Goal: Task Accomplishment & Management: Complete application form

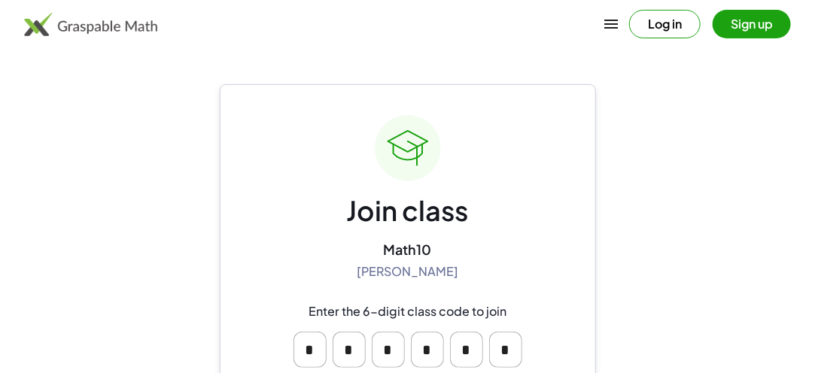
scroll to position [105, 0]
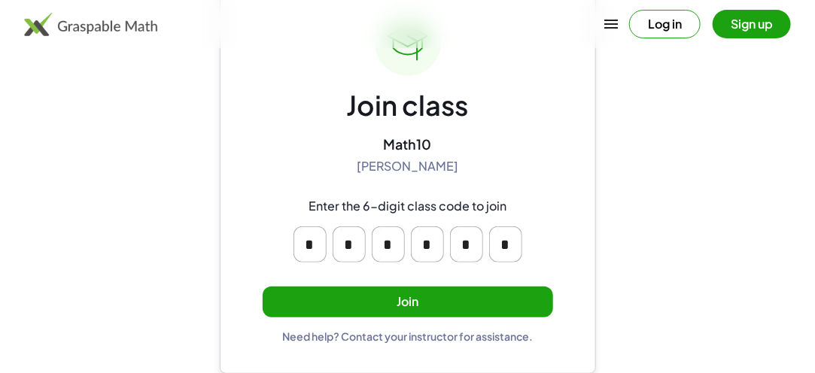
click at [402, 311] on button "Join" at bounding box center [408, 302] width 291 height 31
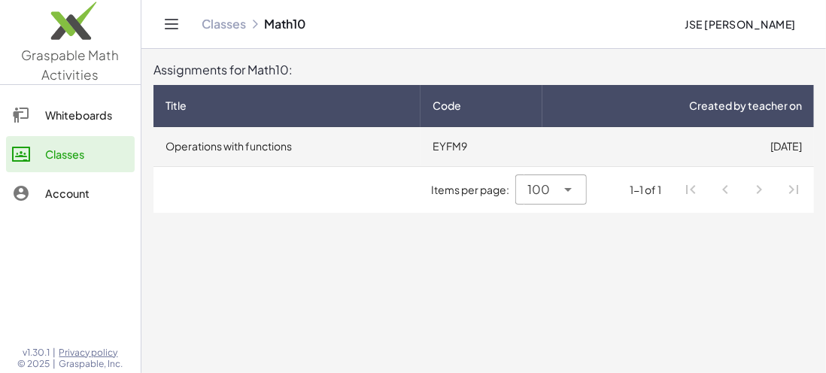
click at [327, 149] on td "Operations with functions" at bounding box center [287, 146] width 267 height 39
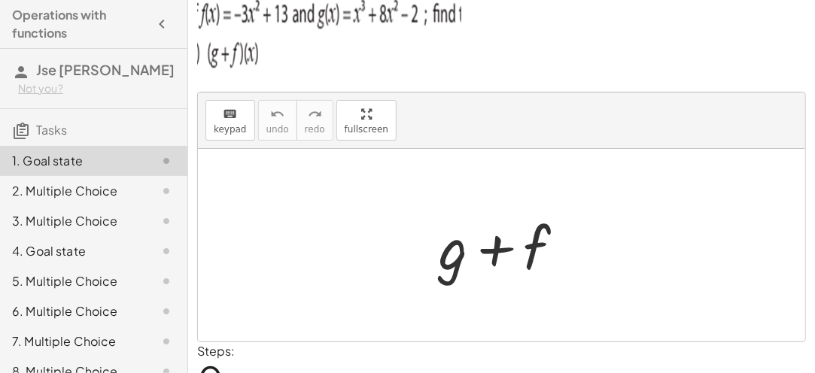
scroll to position [11, 0]
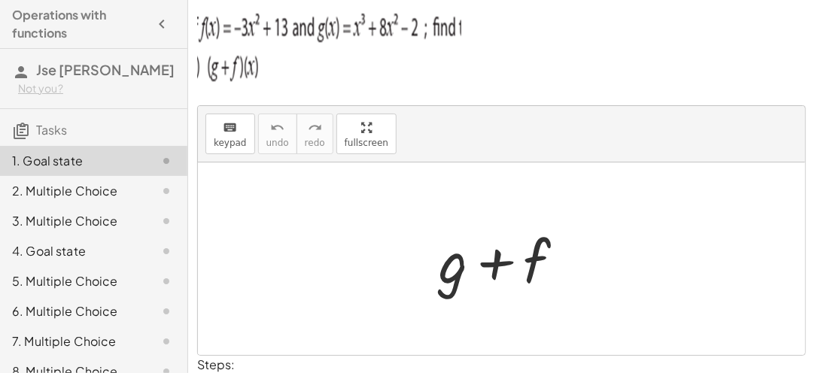
click at [473, 272] on div at bounding box center [508, 260] width 154 height 78
click at [497, 264] on div at bounding box center [508, 260] width 154 height 78
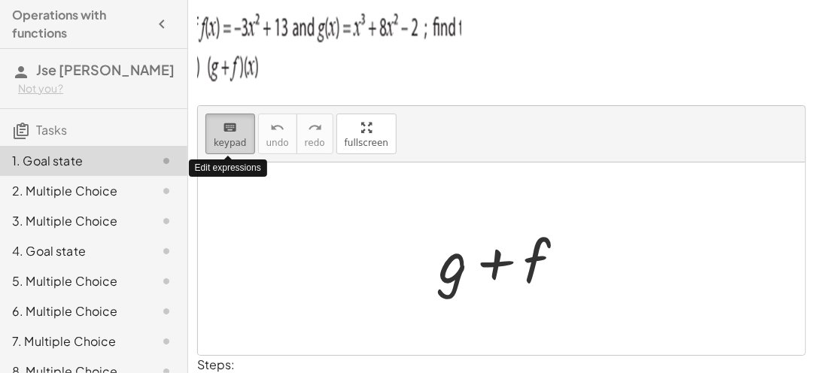
click at [236, 145] on span "keypad" at bounding box center [230, 143] width 33 height 11
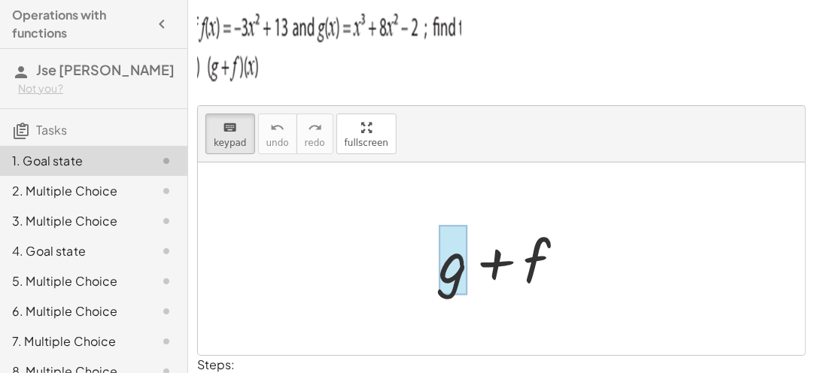
click at [467, 266] on div at bounding box center [508, 260] width 154 height 78
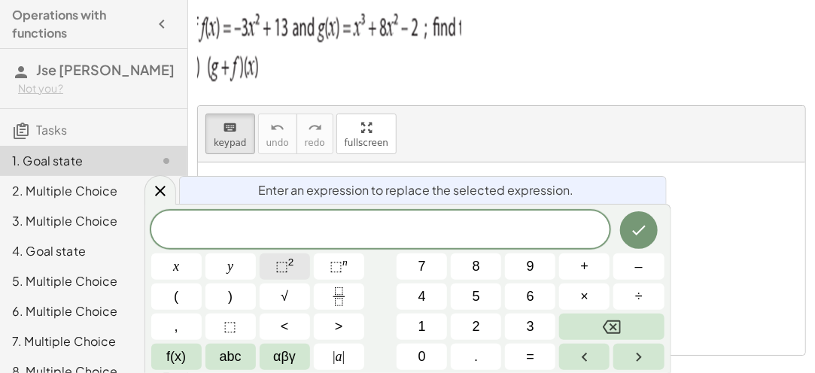
click at [281, 267] on span "⬚" at bounding box center [281, 266] width 13 height 15
click at [299, 267] on button "⬚ 2" at bounding box center [285, 267] width 50 height 26
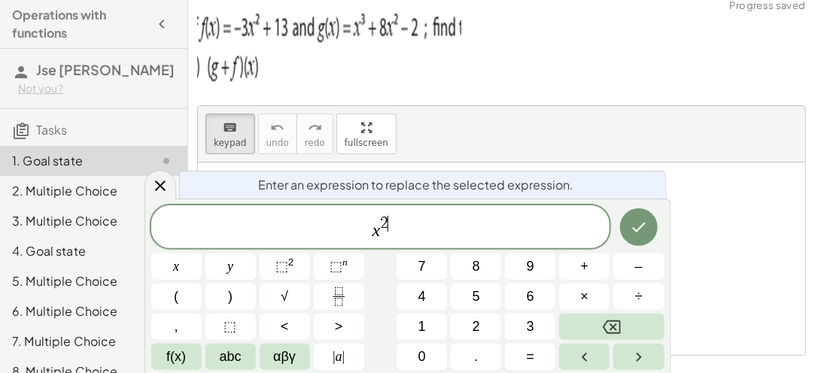
click at [387, 219] on span "2" at bounding box center [384, 223] width 8 height 17
click at [291, 260] on sup "2" at bounding box center [291, 262] width 6 height 11
click at [631, 222] on icon "Done" at bounding box center [639, 227] width 18 height 18
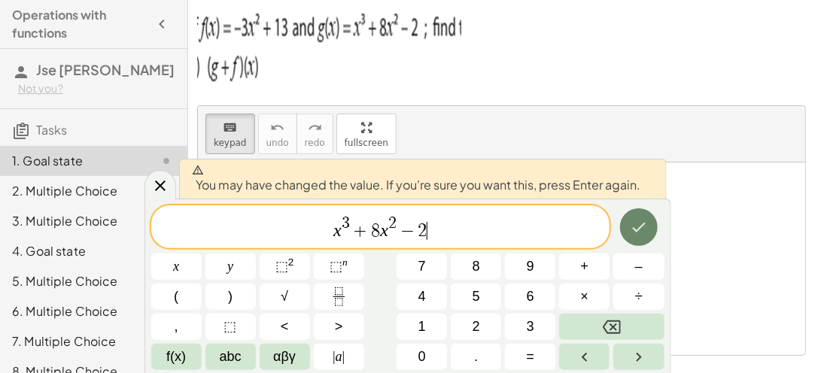
click at [634, 226] on icon "Done" at bounding box center [639, 227] width 18 height 18
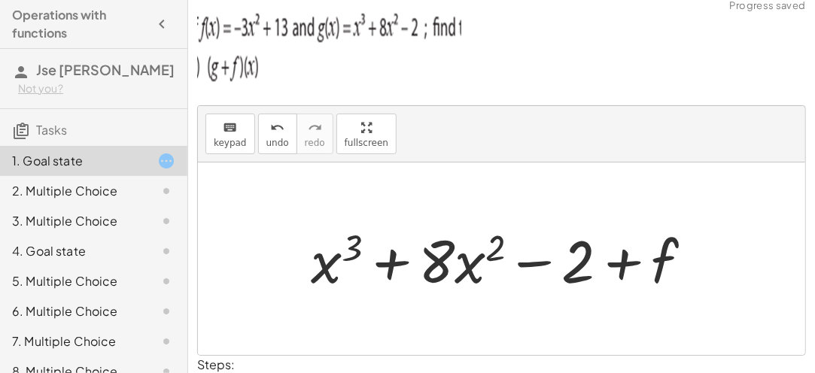
click at [665, 257] on div at bounding box center [507, 260] width 409 height 78
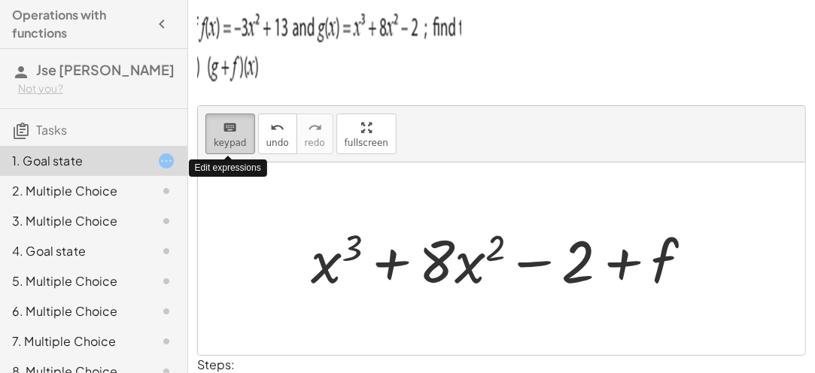
click at [233, 143] on span "keypad" at bounding box center [230, 143] width 33 height 11
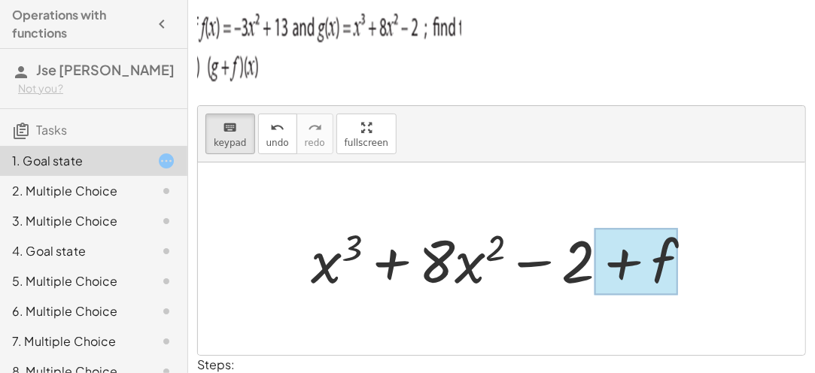
click at [659, 263] on div at bounding box center [637, 262] width 84 height 67
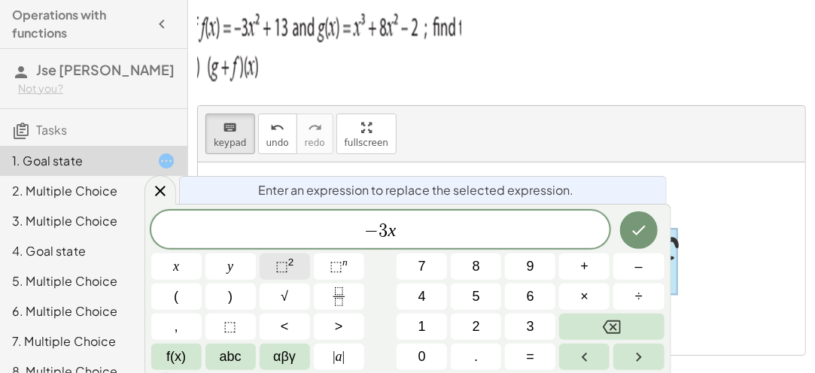
click at [293, 266] on button "⬚ 2" at bounding box center [285, 267] width 50 height 26
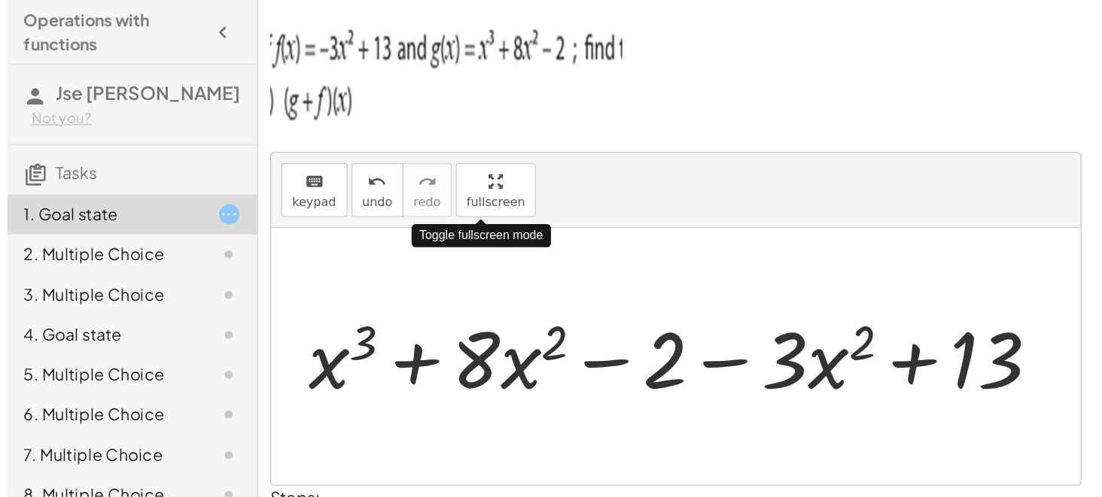
scroll to position [0, 0]
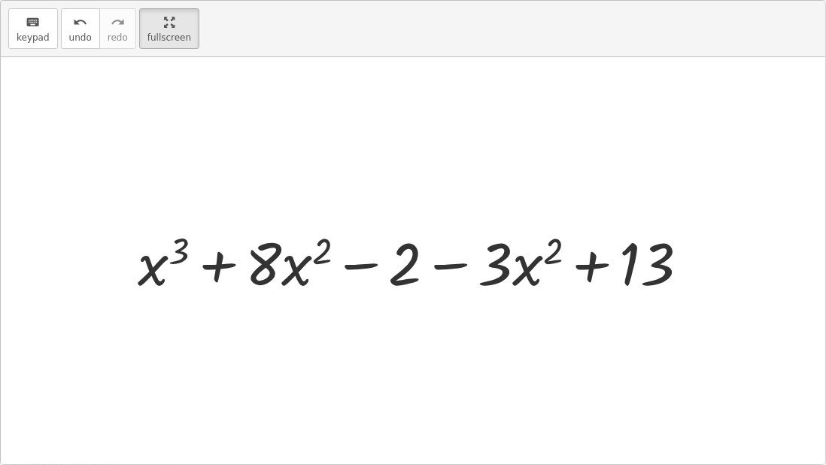
drag, startPoint x: 354, startPoint y: 160, endPoint x: 354, endPoint y: 225, distance: 65.5
click at [354, 225] on div "keyboard keypad undo undo redo redo fullscreen Toggle fullscreen mode + g + f +…" at bounding box center [413, 233] width 825 height 464
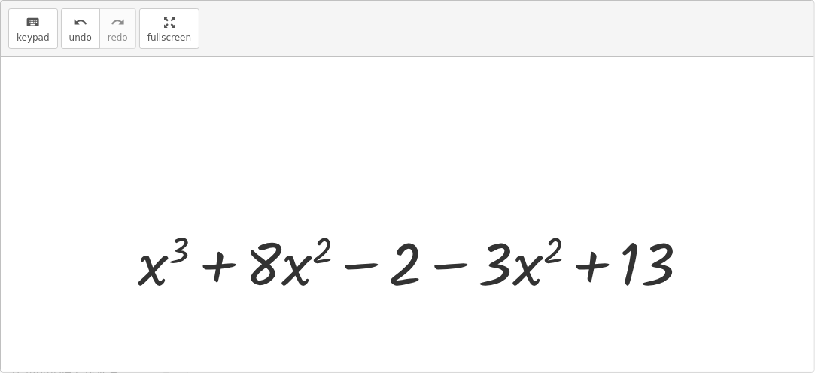
drag, startPoint x: 177, startPoint y: 30, endPoint x: 177, endPoint y: -35, distance: 65.5
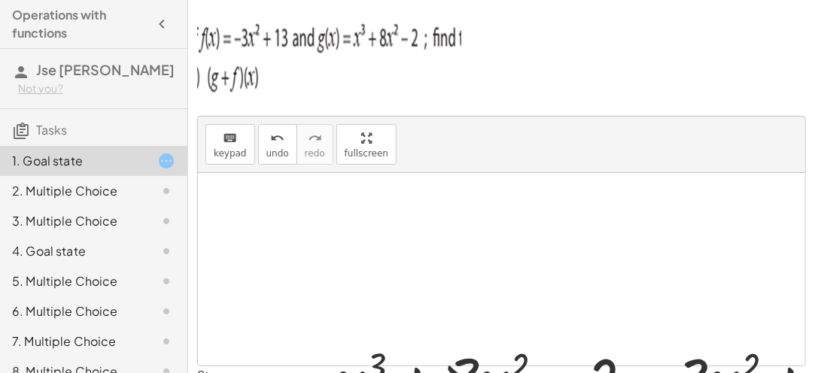
click at [177, 0] on html "Operations with functions [PERSON_NAME] Not you? Tasks 1. Goal state 2. Multipl…" at bounding box center [407, 235] width 815 height 471
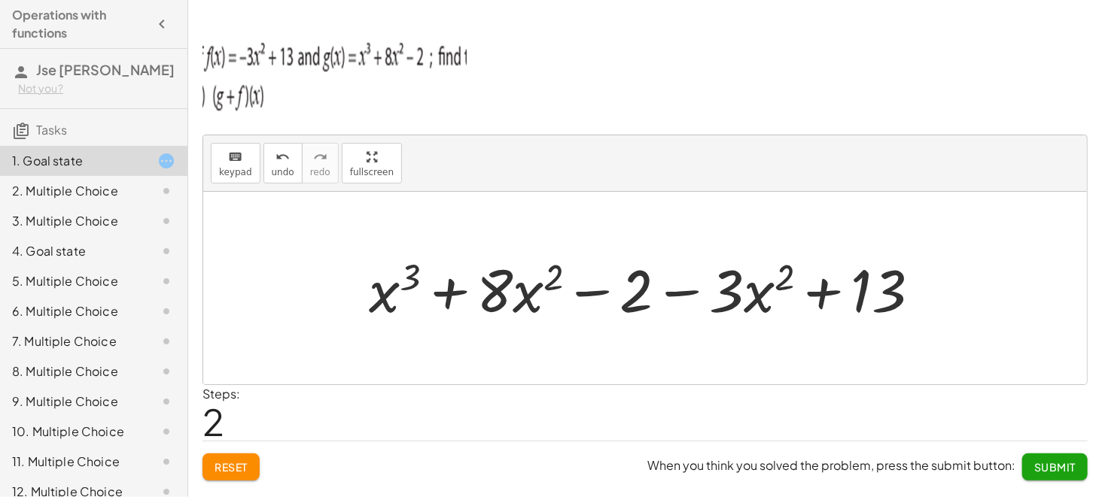
drag, startPoint x: 735, startPoint y: 7, endPoint x: 564, endPoint y: 382, distance: 412.2
click at [564, 373] on div at bounding box center [645, 288] width 884 height 193
click at [236, 164] on button "keyboard keypad" at bounding box center [236, 163] width 50 height 41
click at [727, 305] on div at bounding box center [726, 290] width 35 height 70
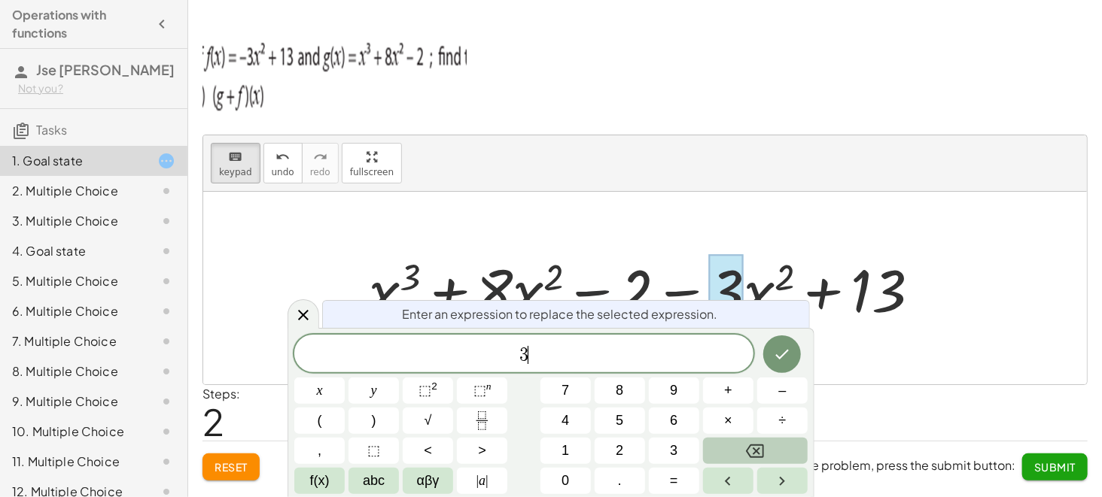
click at [763, 373] on icon "Backspace" at bounding box center [755, 452] width 18 height 14
click at [780, 346] on icon "Done" at bounding box center [782, 354] width 18 height 18
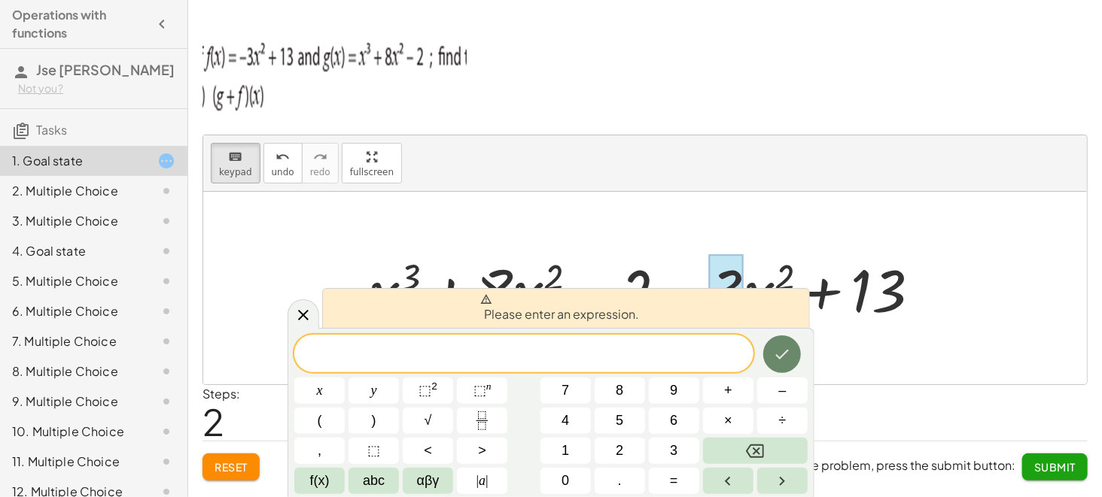
click at [780, 346] on icon "Done" at bounding box center [782, 354] width 18 height 18
click at [826, 373] on div at bounding box center [645, 288] width 884 height 193
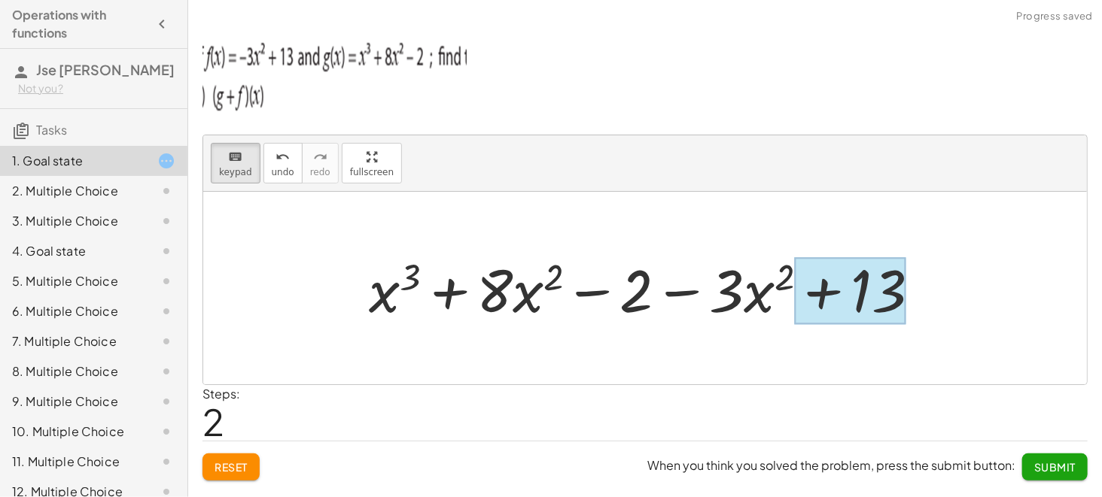
click at [826, 303] on div at bounding box center [849, 291] width 111 height 67
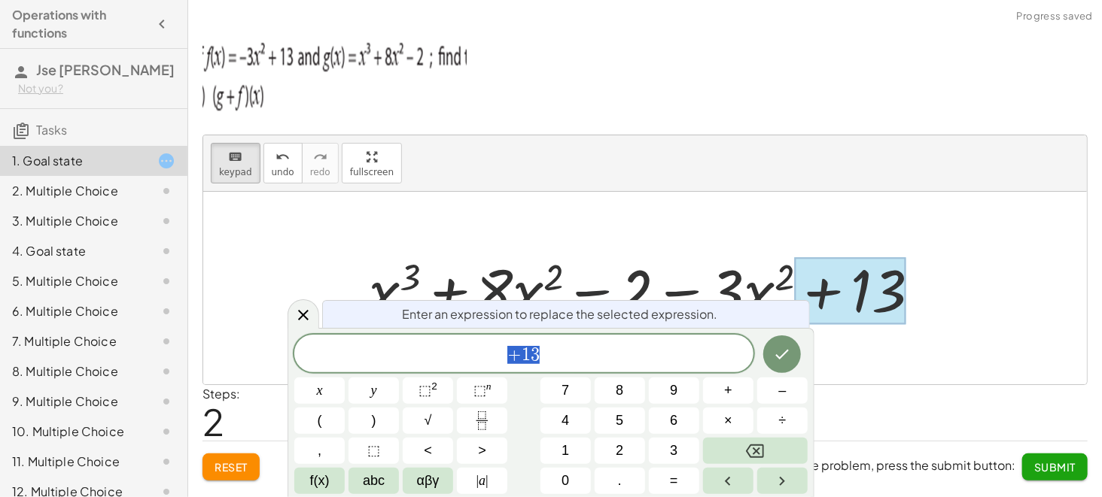
click at [826, 303] on div at bounding box center [849, 291] width 111 height 67
click at [734, 278] on div at bounding box center [650, 289] width 578 height 78
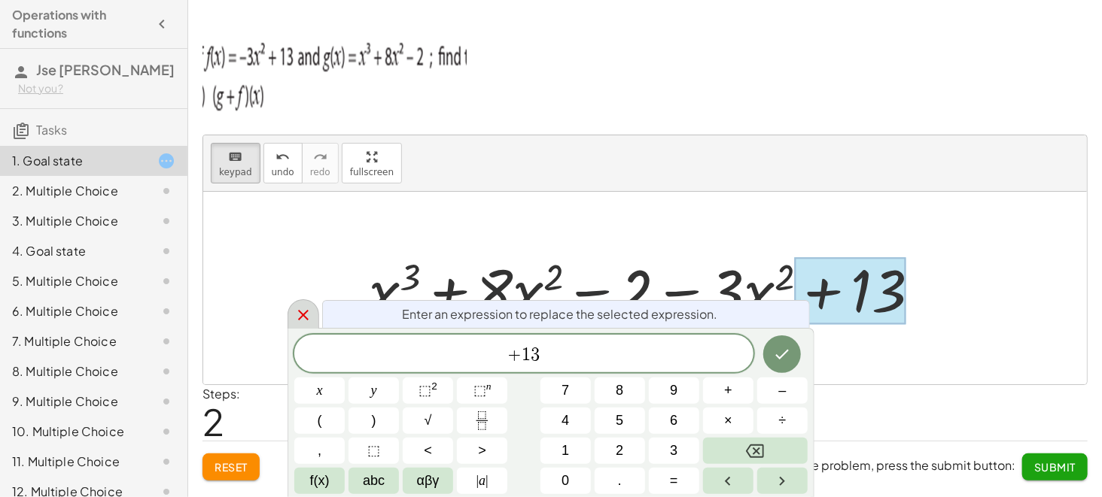
click at [303, 315] on icon at bounding box center [303, 315] width 11 height 11
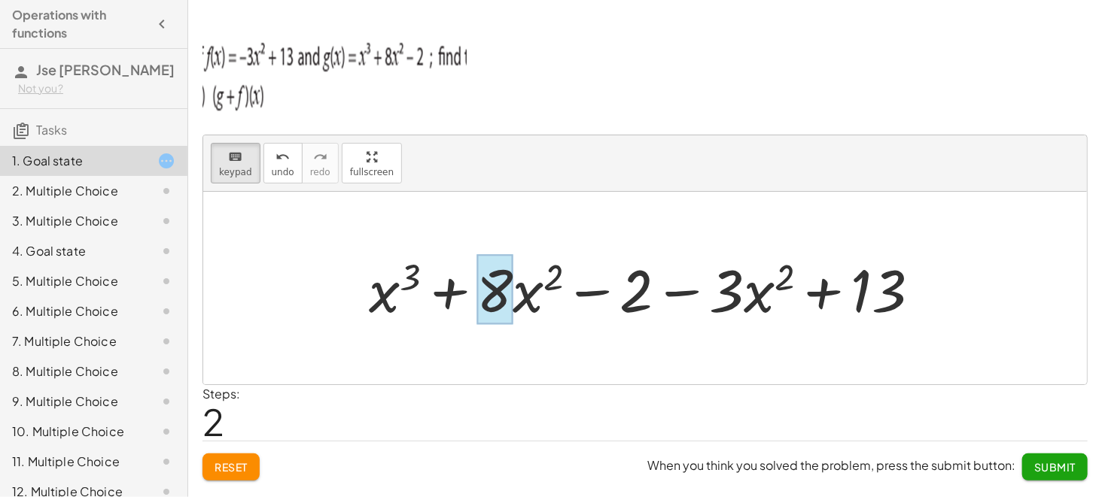
drag, startPoint x: 362, startPoint y: 294, endPoint x: 510, endPoint y: 293, distance: 148.3
click at [637, 290] on div "+ x 3 + · 8 · x 2 − 2 − · 3 · x 2 + 13" at bounding box center [637, 290] width 0 height 0
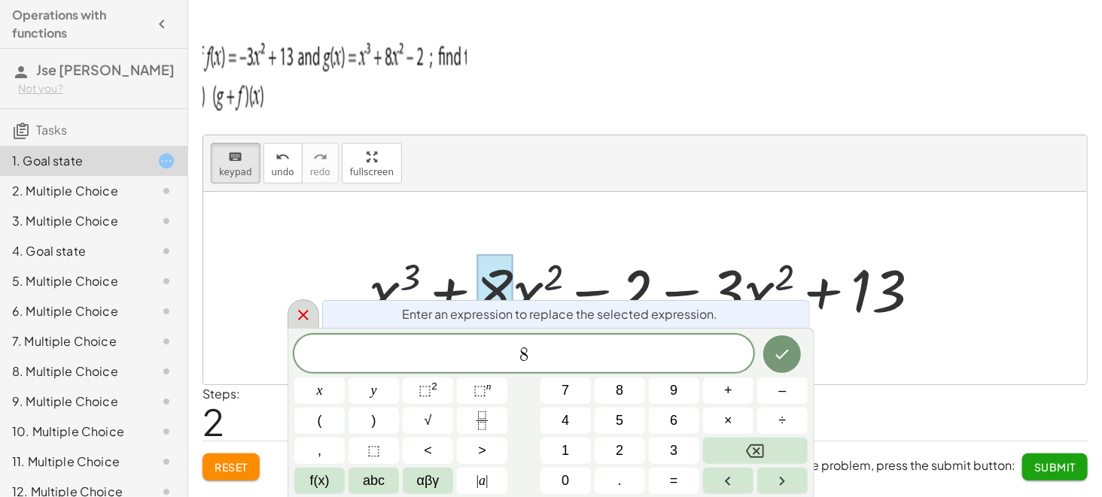
click at [308, 307] on icon at bounding box center [303, 315] width 18 height 18
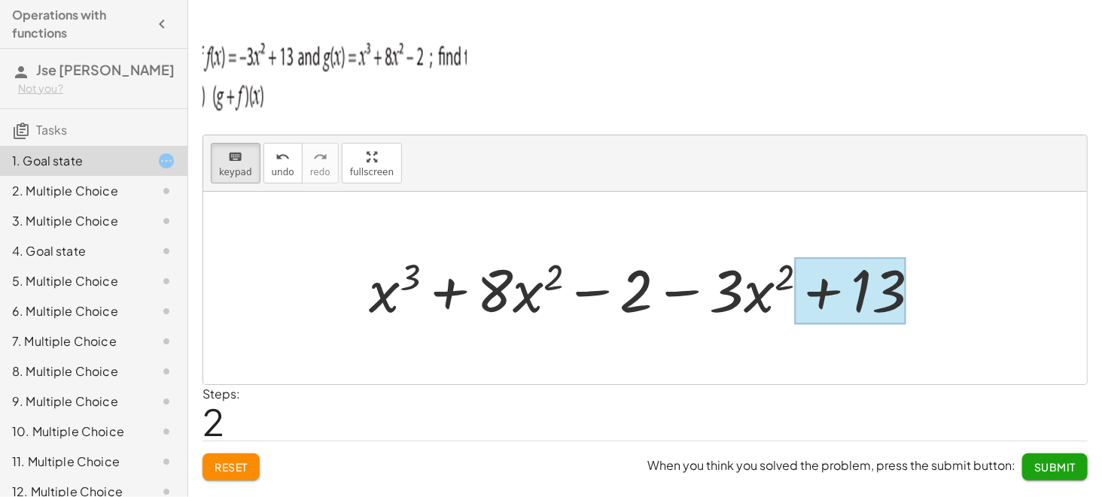
click at [826, 295] on div at bounding box center [849, 291] width 111 height 67
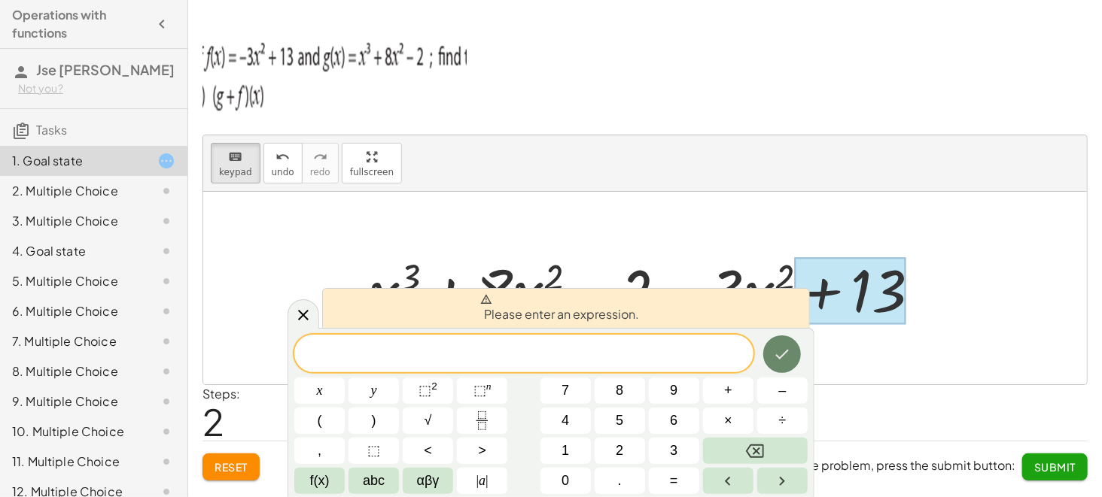
click at [786, 361] on icon "Done" at bounding box center [782, 354] width 18 height 18
click at [294, 318] on icon at bounding box center [303, 315] width 18 height 18
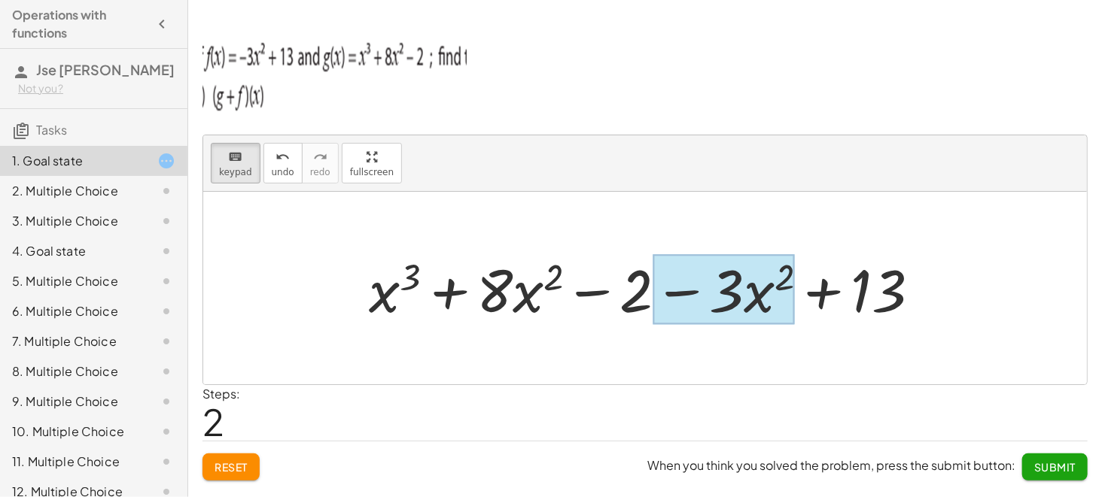
click at [756, 305] on div at bounding box center [723, 290] width 141 height 70
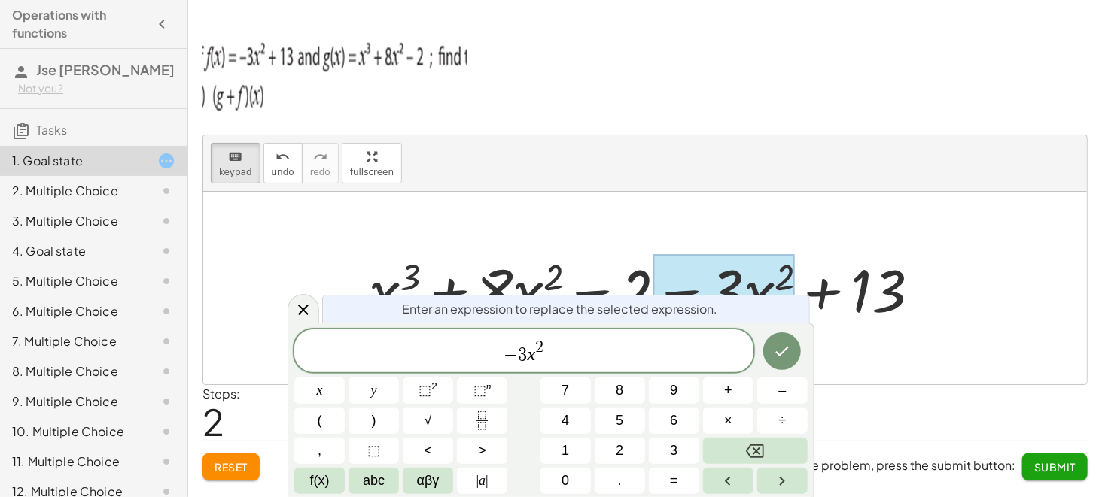
click at [756, 305] on div "Enter an expression to replace the selected expression." at bounding box center [566, 309] width 488 height 28
click at [609, 353] on span "− 3 x 2" at bounding box center [523, 352] width 459 height 27
click at [609, 353] on span "− 3 x 2 ​" at bounding box center [523, 352] width 459 height 27
click at [428, 373] on span "⬚" at bounding box center [424, 390] width 13 height 15
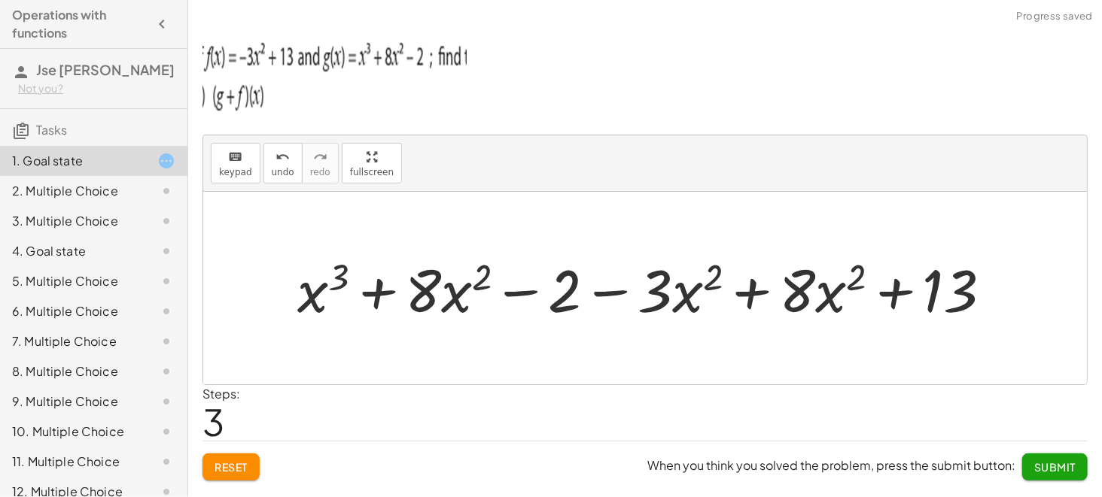
click at [685, 291] on div at bounding box center [651, 289] width 722 height 78
click at [467, 298] on div at bounding box center [651, 289] width 722 height 78
click at [223, 154] on div "keyboard" at bounding box center [235, 157] width 33 height 18
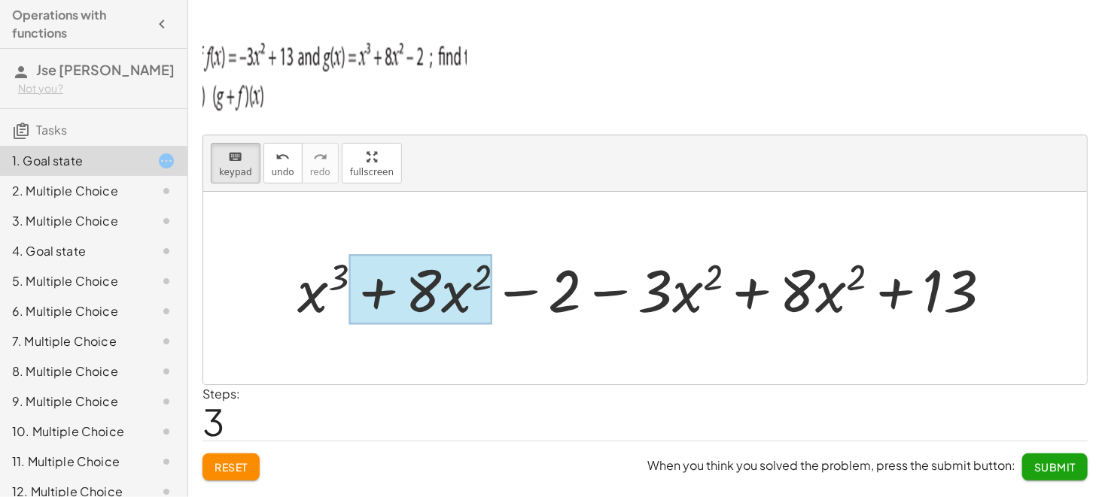
click at [457, 286] on div at bounding box center [420, 290] width 143 height 70
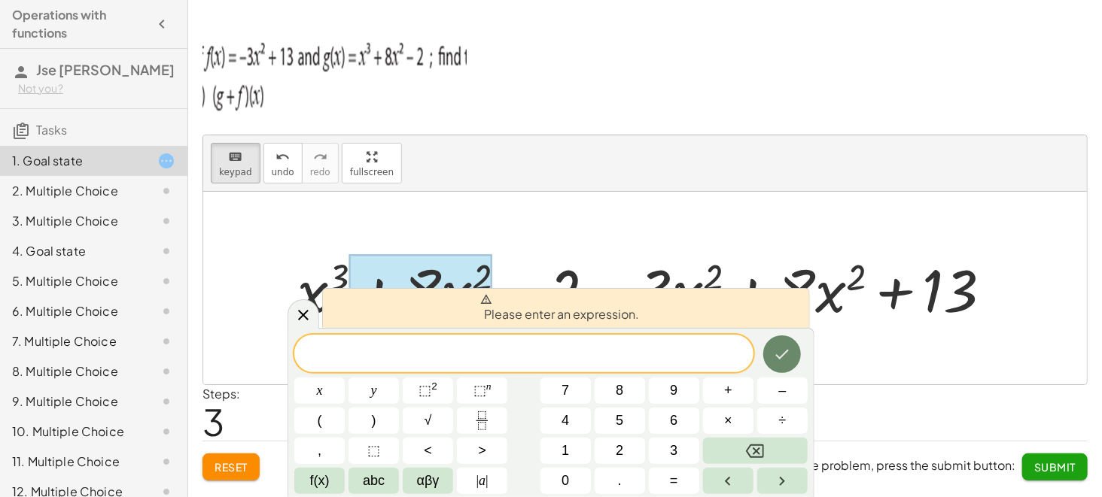
click at [785, 363] on icon "Done" at bounding box center [782, 354] width 18 height 18
click at [303, 307] on icon at bounding box center [303, 315] width 18 height 18
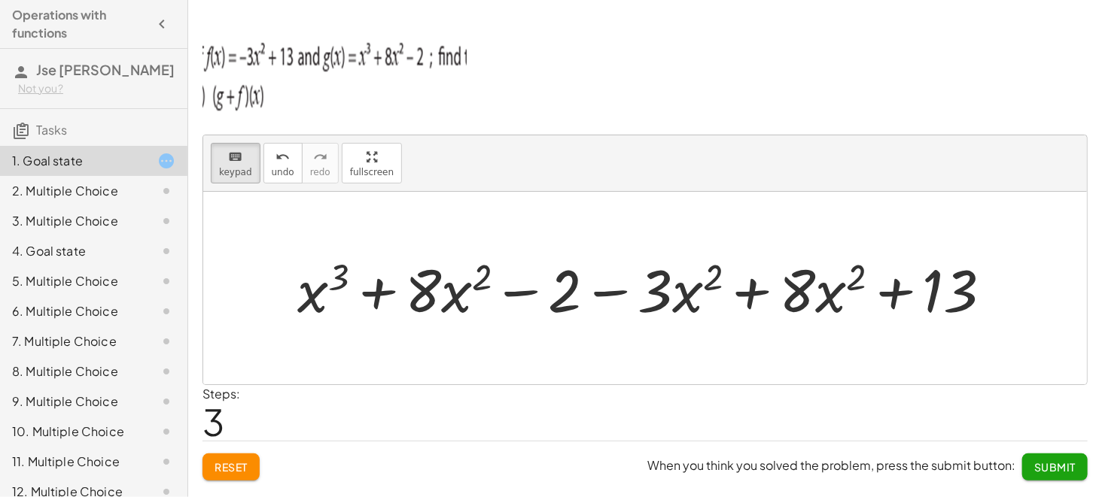
click at [443, 304] on div at bounding box center [651, 289] width 722 height 78
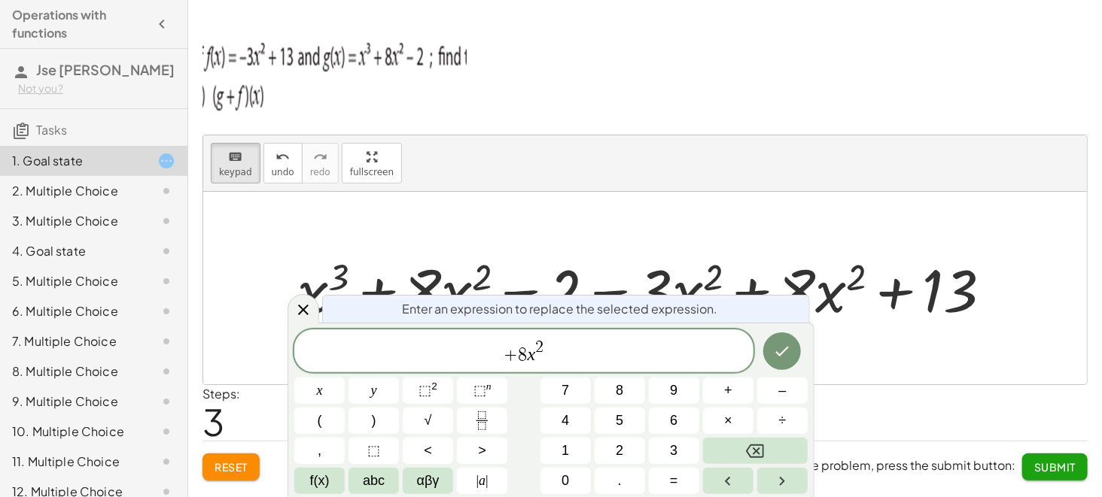
click at [443, 304] on span "Enter an expression to replace the selected expression." at bounding box center [559, 309] width 315 height 18
click at [440, 276] on div at bounding box center [651, 289] width 722 height 78
click at [753, 373] on icon "Backspace" at bounding box center [755, 452] width 18 height 18
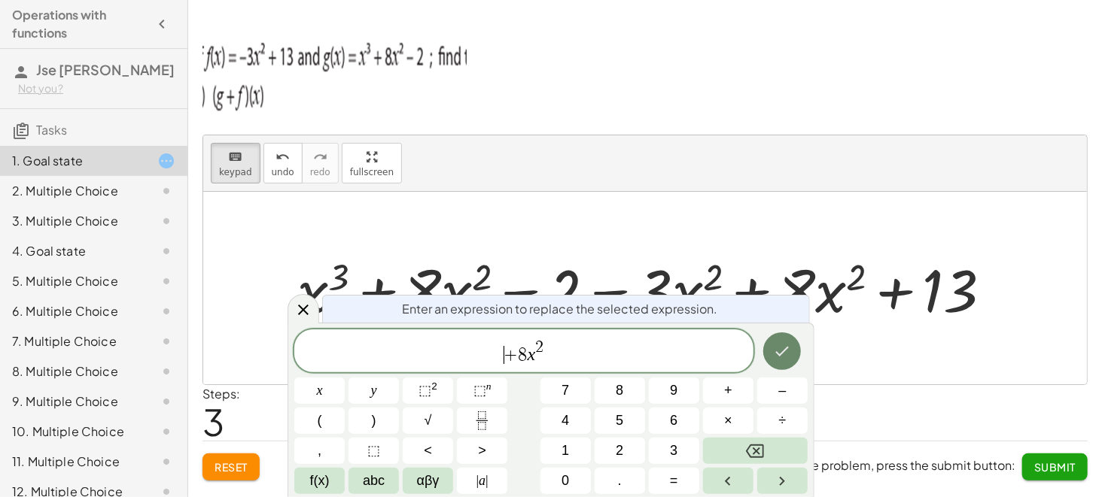
click at [783, 367] on button "Done" at bounding box center [782, 352] width 38 height 38
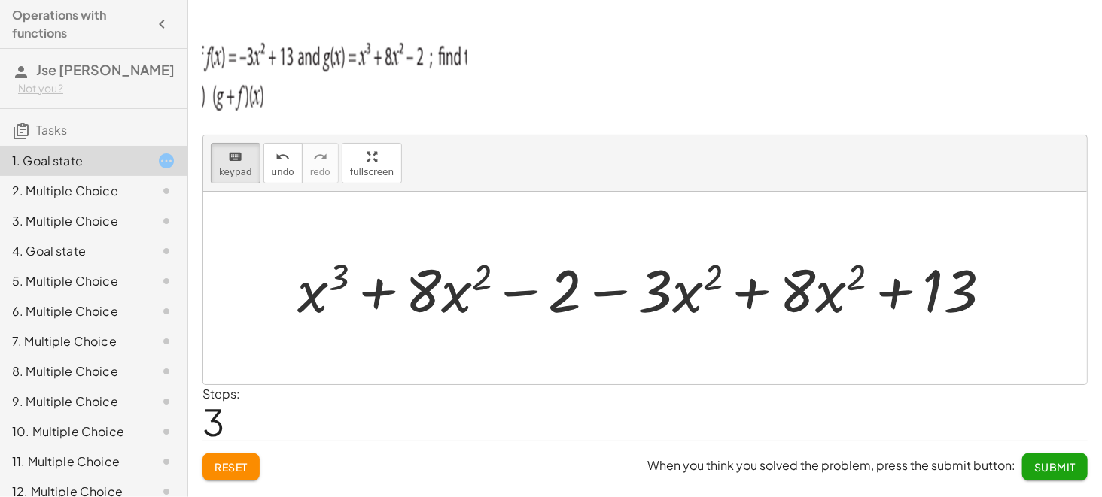
click at [783, 367] on div at bounding box center [645, 288] width 884 height 193
click at [660, 357] on div at bounding box center [645, 288] width 884 height 193
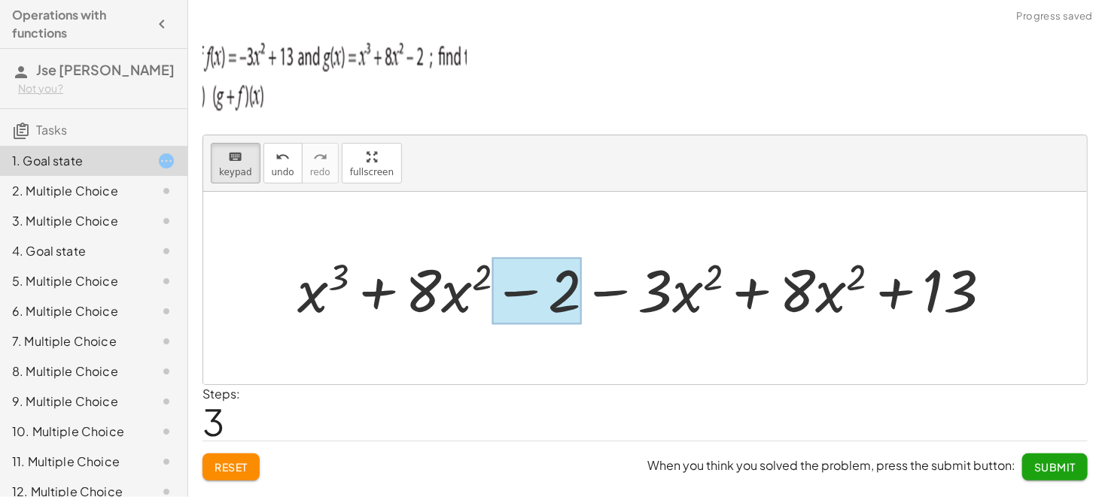
drag, startPoint x: 660, startPoint y: 357, endPoint x: 508, endPoint y: 274, distance: 173.1
click at [508, 274] on div "+ g + f + x 3 + · 8 · x 2 − 2 + f + x 3 + · 8 · x 2 − 2 − · 3 · x 2 + 13 + x 3 …" at bounding box center [645, 288] width 884 height 193
click at [508, 274] on div at bounding box center [537, 291] width 90 height 67
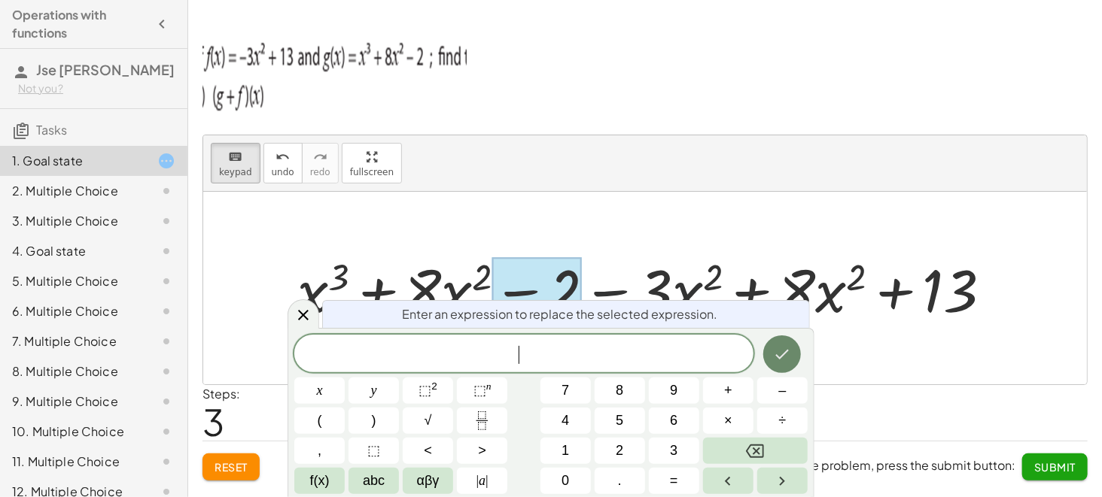
click at [778, 357] on icon "Done" at bounding box center [783, 355] width 14 height 10
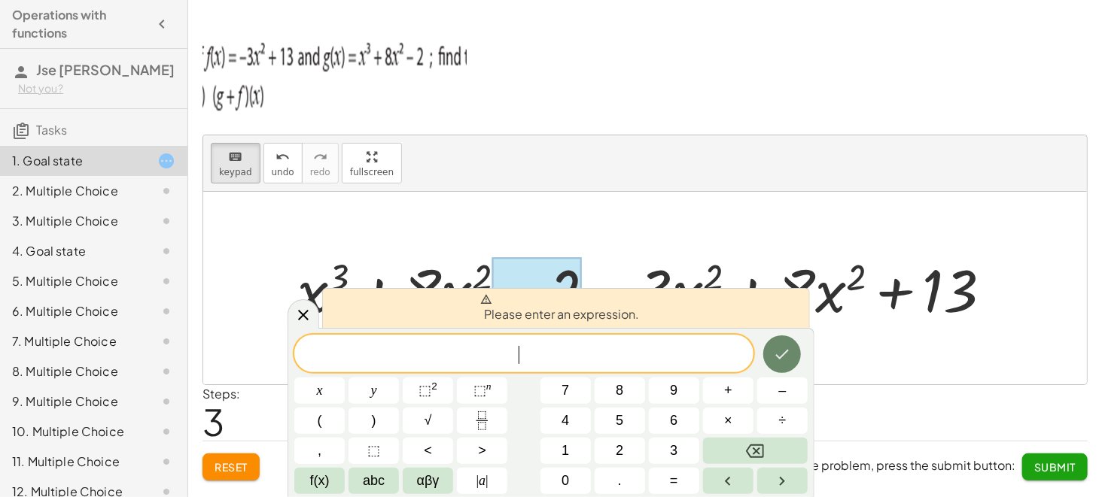
click at [778, 357] on icon "Done" at bounding box center [783, 355] width 14 height 10
click at [314, 316] on div at bounding box center [303, 314] width 32 height 29
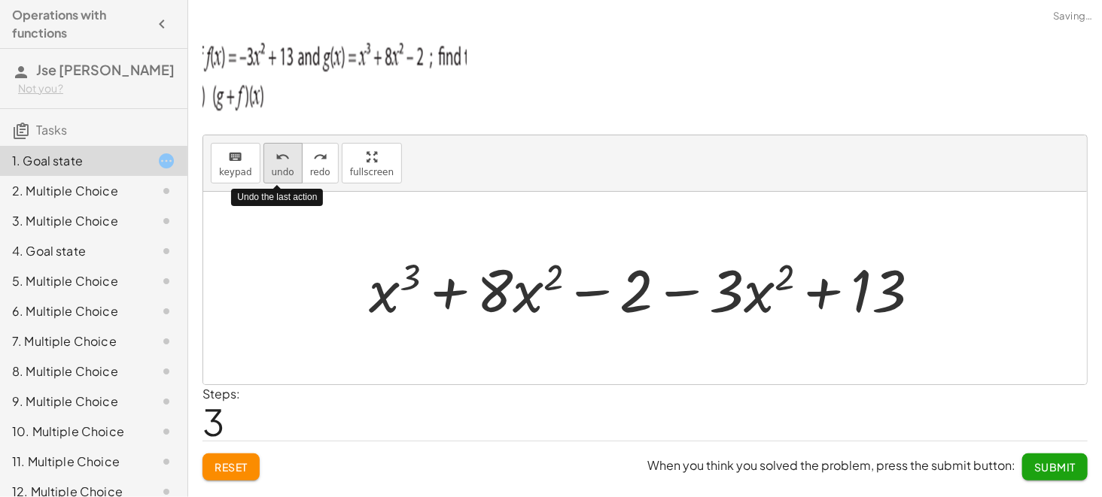
click at [272, 168] on span "undo" at bounding box center [283, 172] width 23 height 11
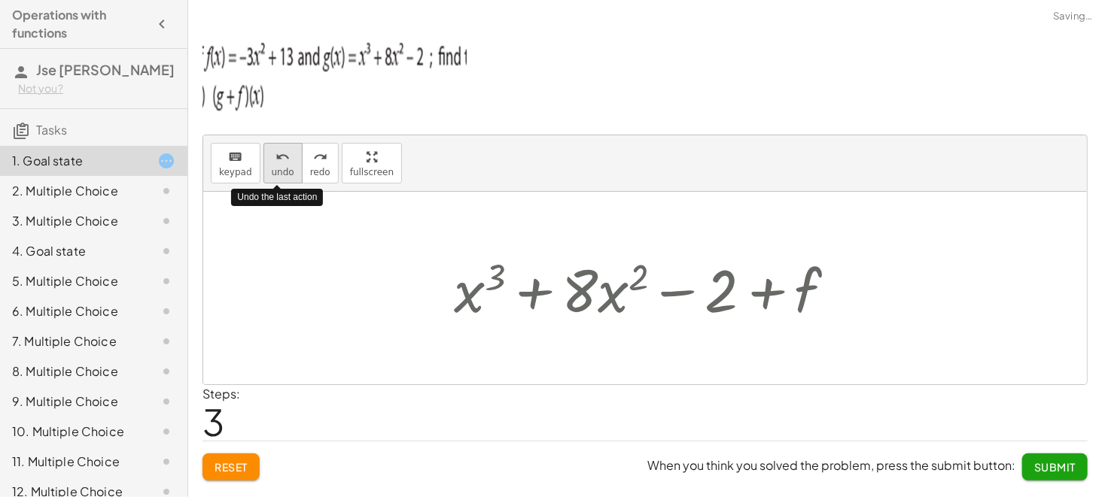
click at [272, 168] on span "undo" at bounding box center [283, 172] width 23 height 11
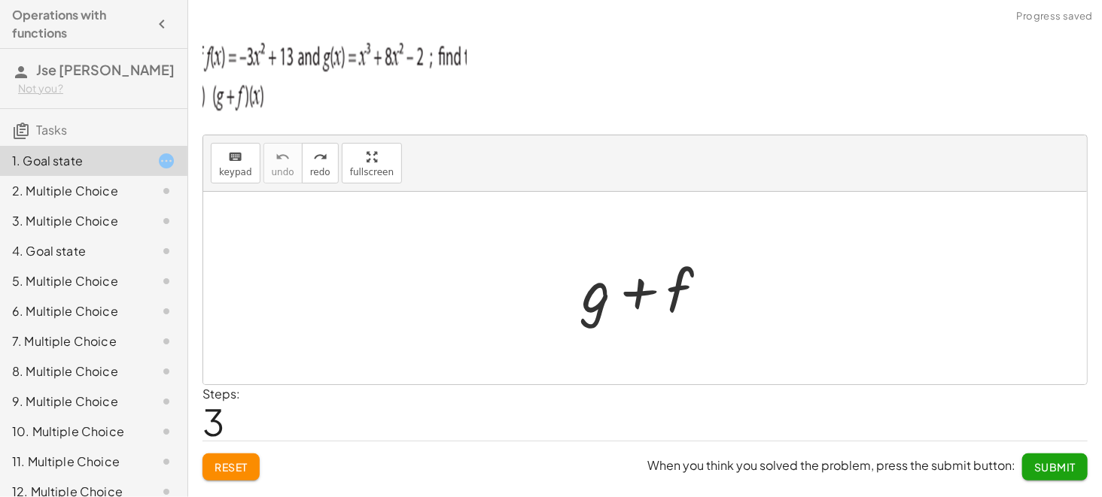
click at [597, 299] on div at bounding box center [651, 289] width 154 height 78
click at [221, 172] on span "keypad" at bounding box center [235, 172] width 33 height 11
click at [602, 306] on div at bounding box center [596, 290] width 29 height 70
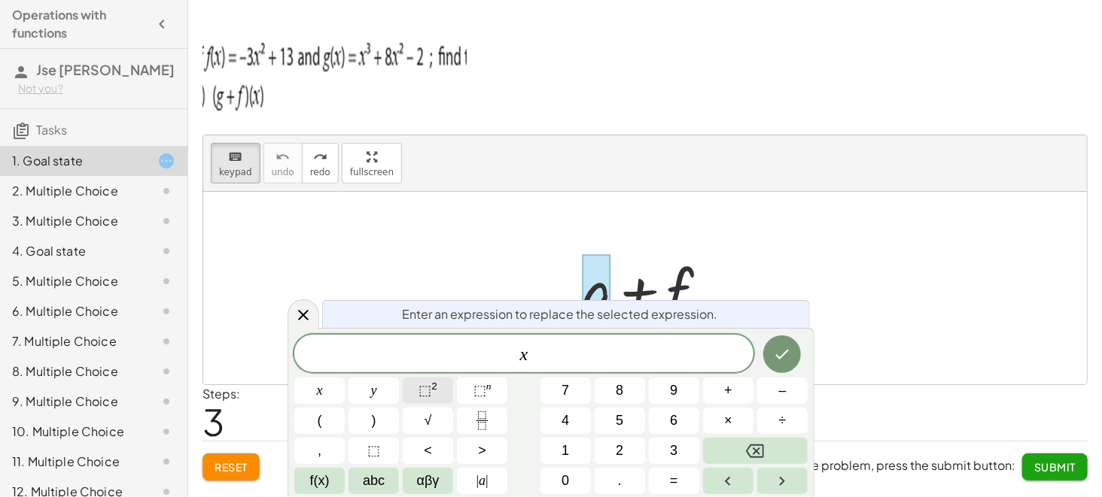
click at [435, 373] on sup "2" at bounding box center [434, 386] width 6 height 11
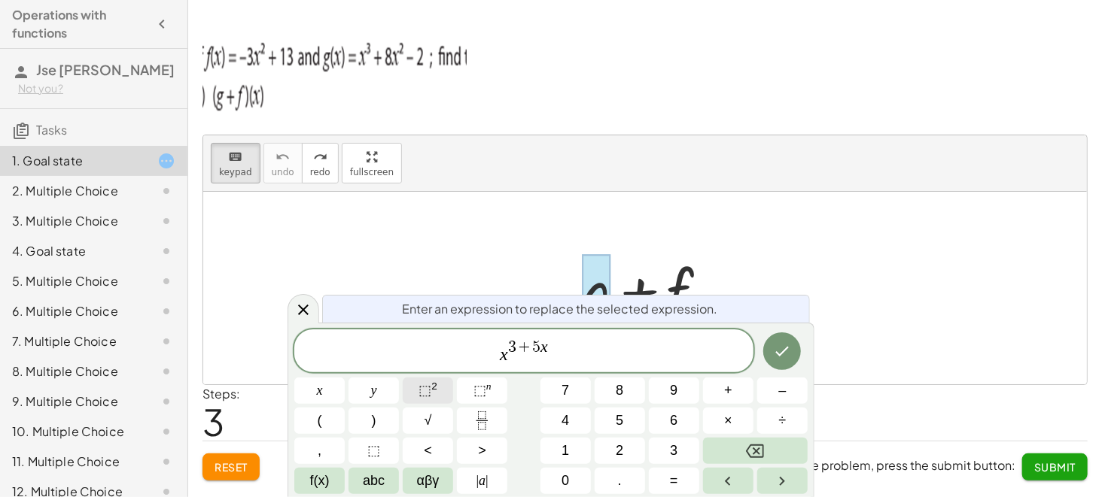
click at [440, 373] on button "⬚ 2" at bounding box center [428, 391] width 50 height 26
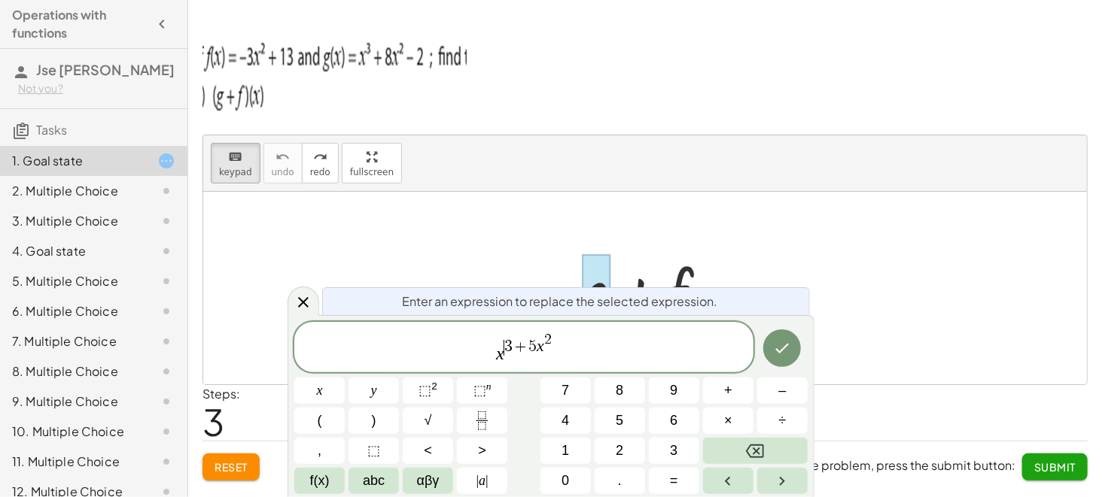
click at [507, 358] on span "x ​ 3 + 5 x 2" at bounding box center [523, 348] width 459 height 35
click at [495, 355] on span "​ x 3 + 5 x 2" at bounding box center [523, 348] width 459 height 35
click at [559, 343] on span "x 3 + 5 x 2 ​" at bounding box center [523, 348] width 459 height 35
drag, startPoint x: 559, startPoint y: 343, endPoint x: 549, endPoint y: 337, distance: 11.5
click at [549, 337] on span "x 3 + 5 x 2" at bounding box center [523, 348] width 459 height 35
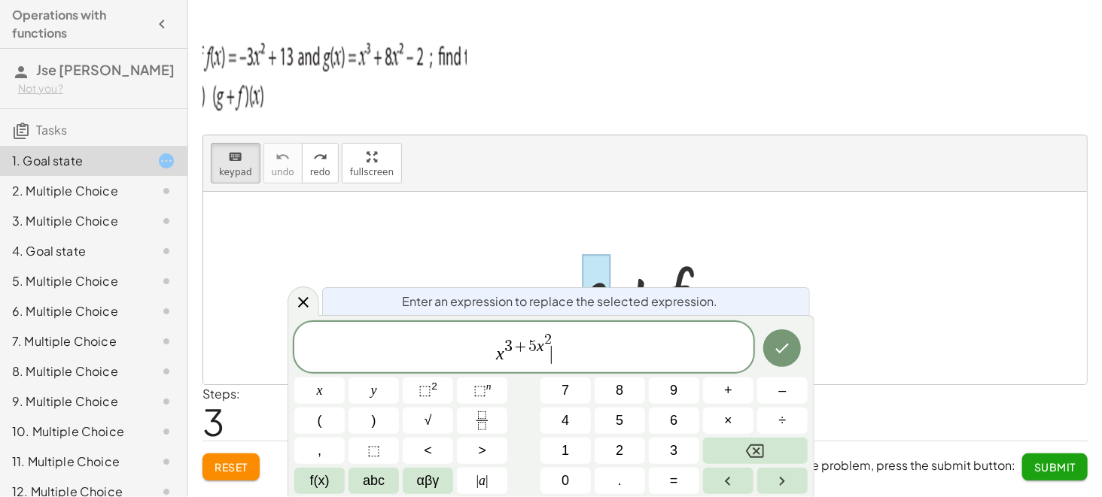
click at [554, 337] on span "x 3 + 5 x 2 ​" at bounding box center [523, 348] width 459 height 35
drag, startPoint x: 554, startPoint y: 337, endPoint x: 816, endPoint y: 355, distance: 262.5
click at [816, 355] on body "Operations with functions [PERSON_NAME] Not you? Tasks 1. Goal state 2. Multipl…" at bounding box center [551, 248] width 1102 height 497
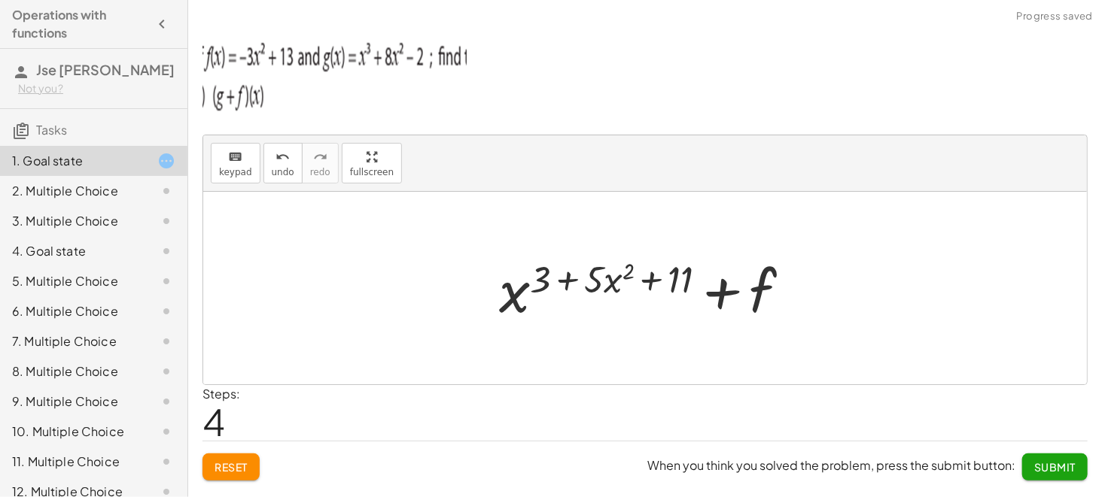
click at [763, 291] on div at bounding box center [650, 289] width 318 height 78
click at [229, 156] on icon "keyboard" at bounding box center [235, 157] width 14 height 18
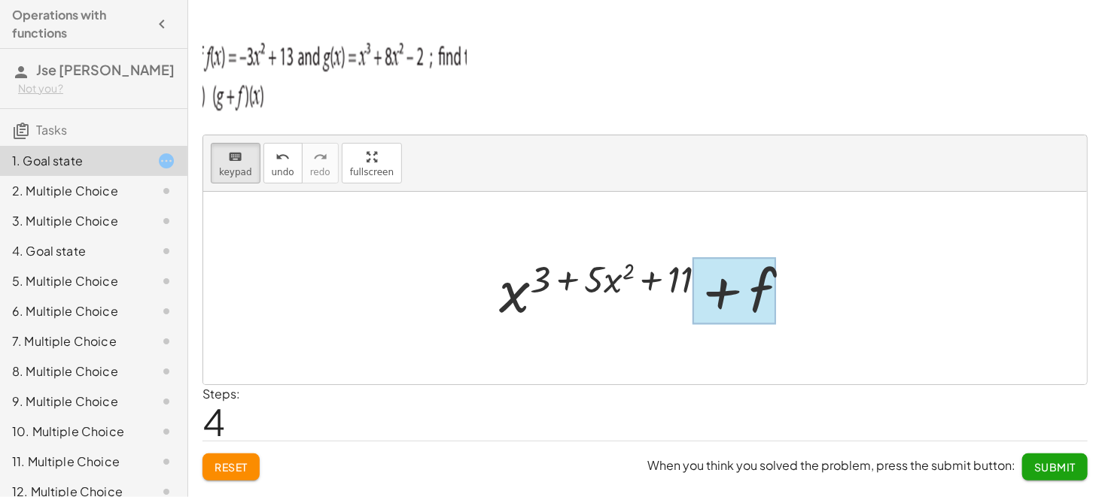
click at [762, 283] on div at bounding box center [735, 291] width 84 height 67
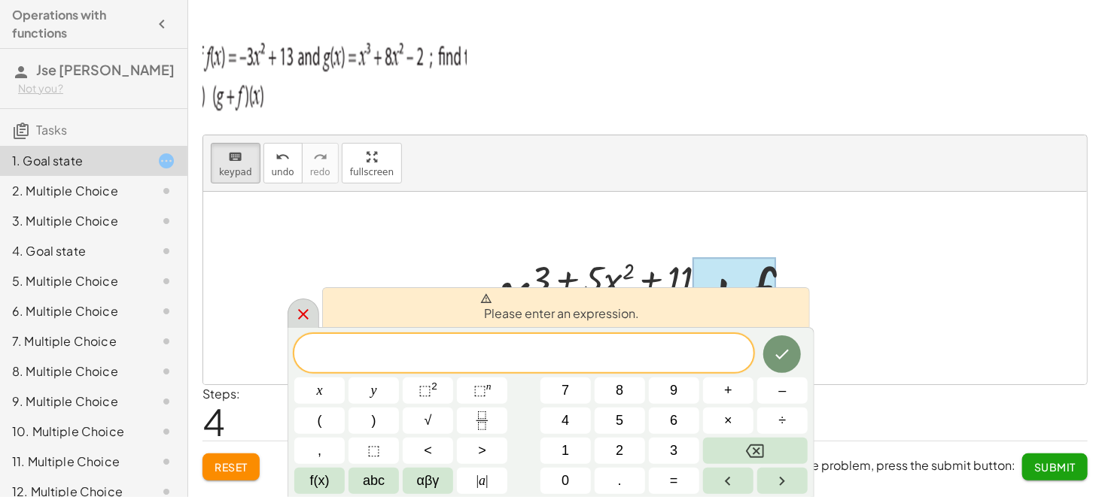
click at [305, 315] on icon at bounding box center [303, 315] width 18 height 18
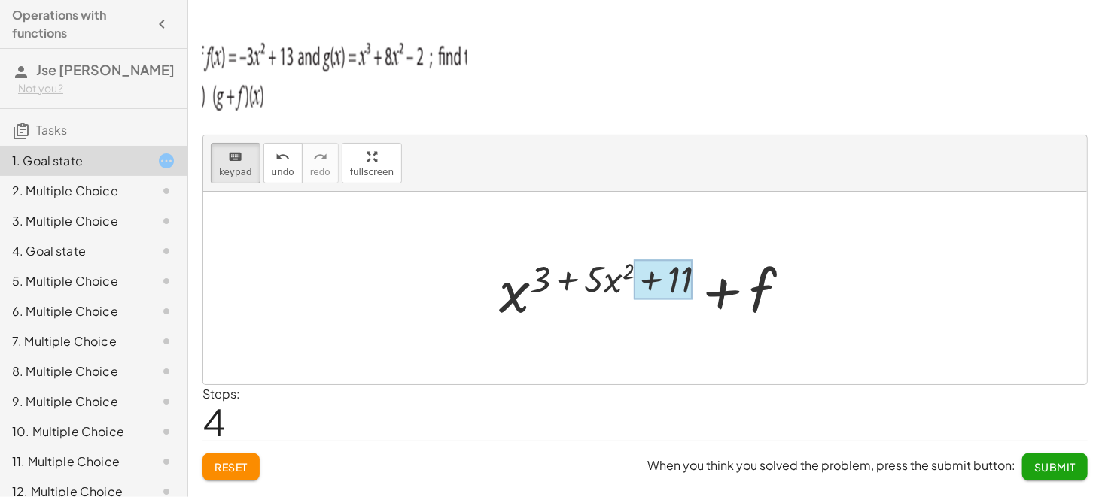
click at [660, 276] on div at bounding box center [663, 280] width 59 height 40
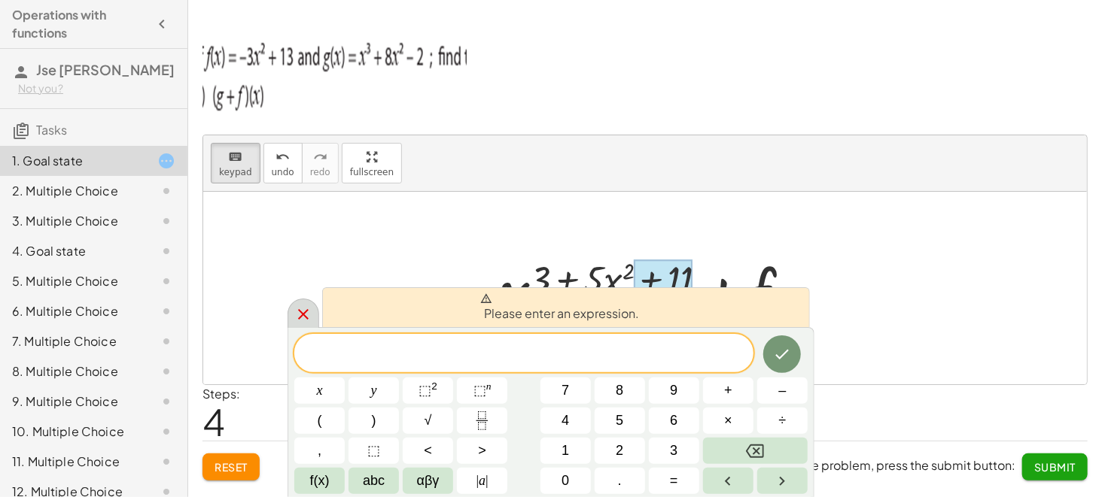
click at [294, 304] on div at bounding box center [303, 313] width 32 height 29
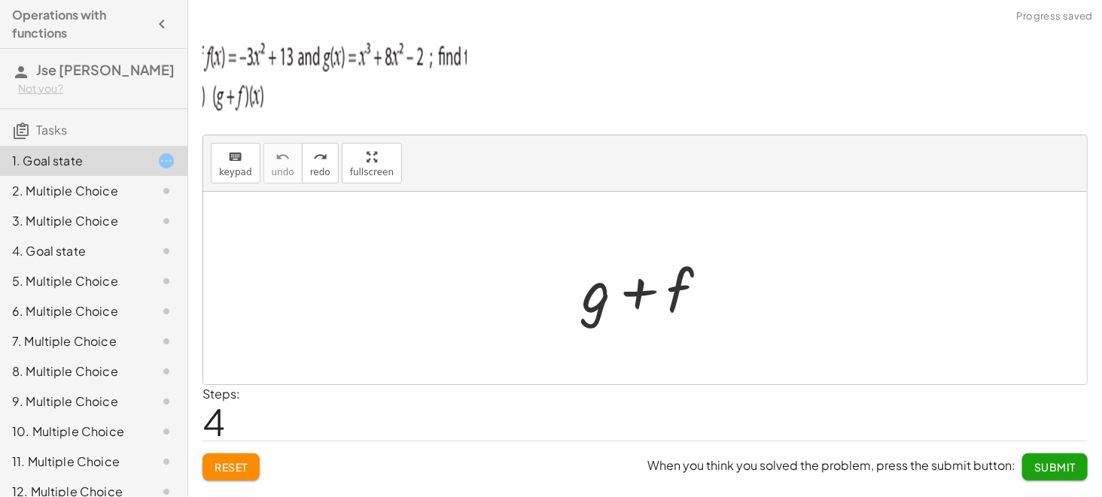
click at [588, 298] on div at bounding box center [651, 289] width 154 height 78
click at [599, 298] on div at bounding box center [651, 289] width 154 height 78
click at [237, 172] on span "keypad" at bounding box center [235, 172] width 33 height 11
click at [589, 309] on div at bounding box center [596, 290] width 29 height 70
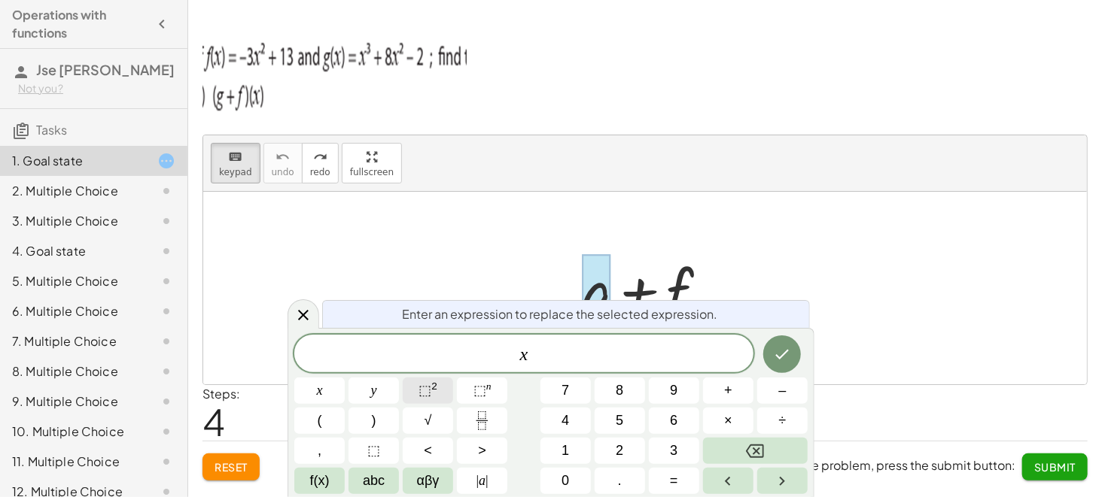
click at [437, 373] on button "⬚ 2" at bounding box center [428, 391] width 50 height 26
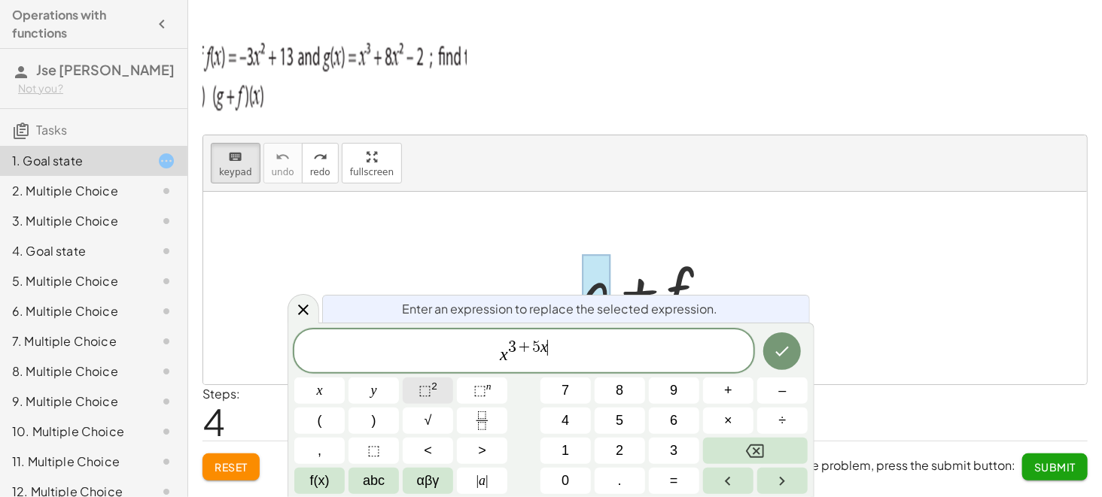
click at [449, 373] on button "⬚ 2" at bounding box center [428, 391] width 50 height 26
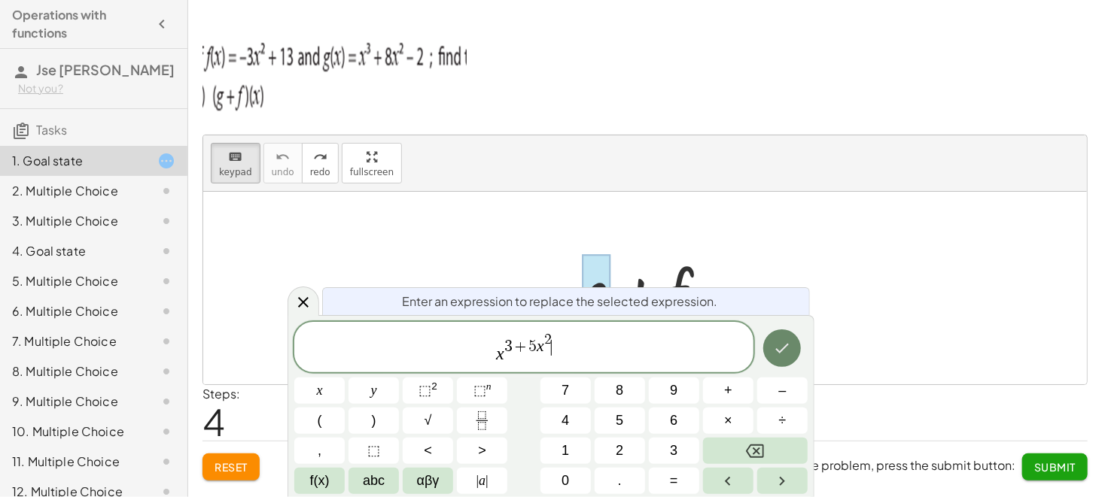
click at [778, 348] on icon "Done" at bounding box center [782, 348] width 18 height 18
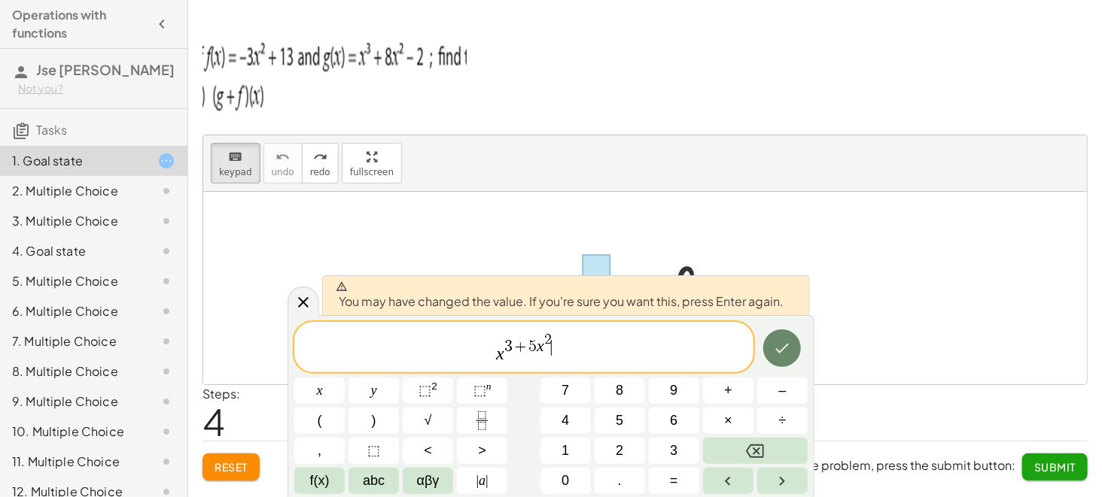
click at [795, 349] on button "Done" at bounding box center [782, 349] width 38 height 38
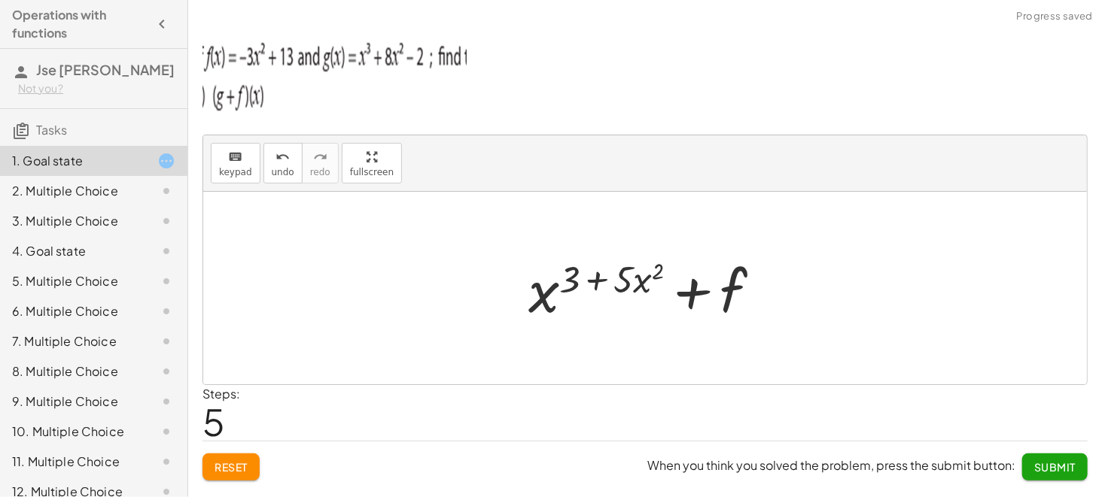
click at [730, 294] on div at bounding box center [651, 289] width 260 height 78
click at [723, 284] on div at bounding box center [651, 289] width 260 height 78
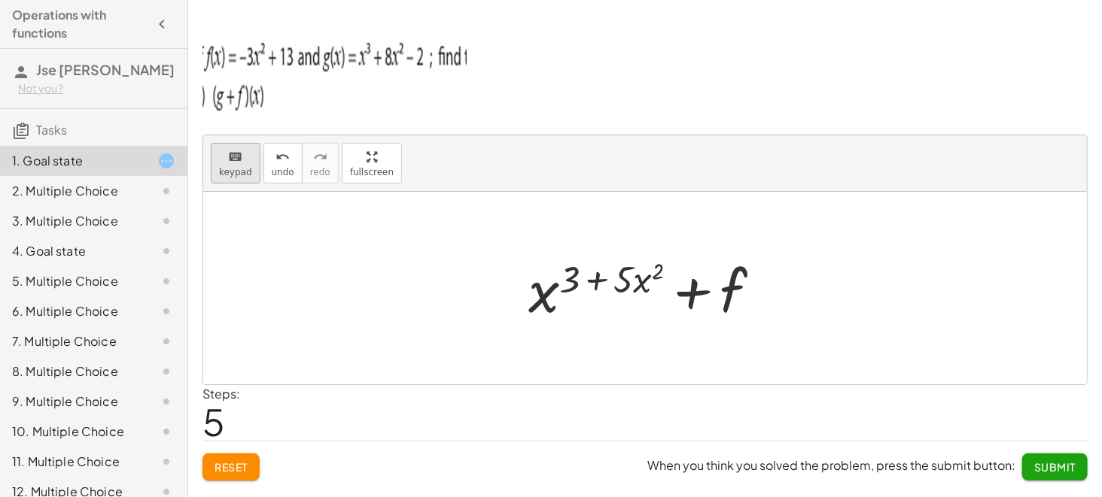
click at [218, 170] on button "keyboard keypad" at bounding box center [236, 163] width 50 height 41
click at [722, 274] on div at bounding box center [706, 291] width 84 height 67
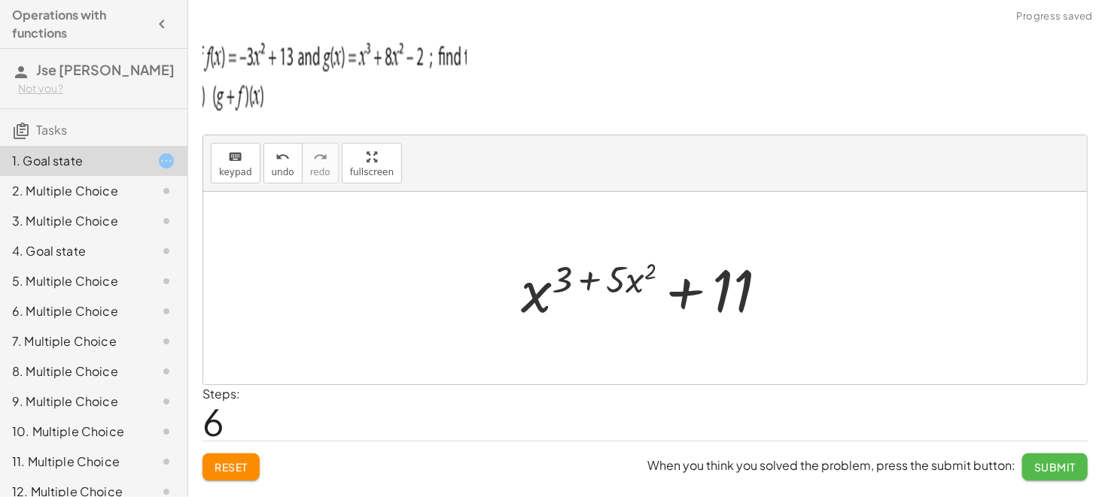
click at [826, 373] on span "Submit" at bounding box center [1054, 468] width 41 height 14
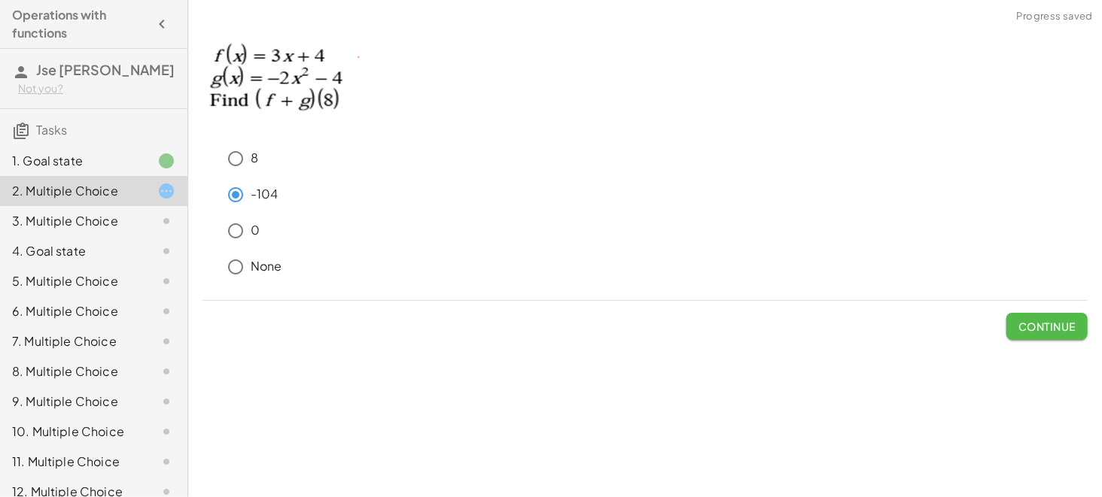
click at [826, 320] on span "Continue" at bounding box center [1046, 327] width 57 height 14
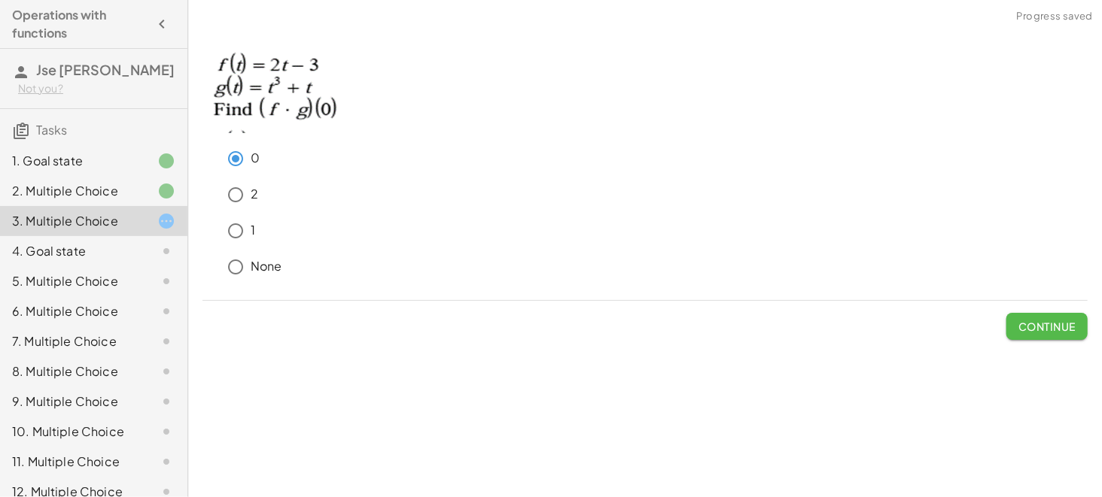
click at [826, 324] on span "Continue" at bounding box center [1046, 327] width 57 height 14
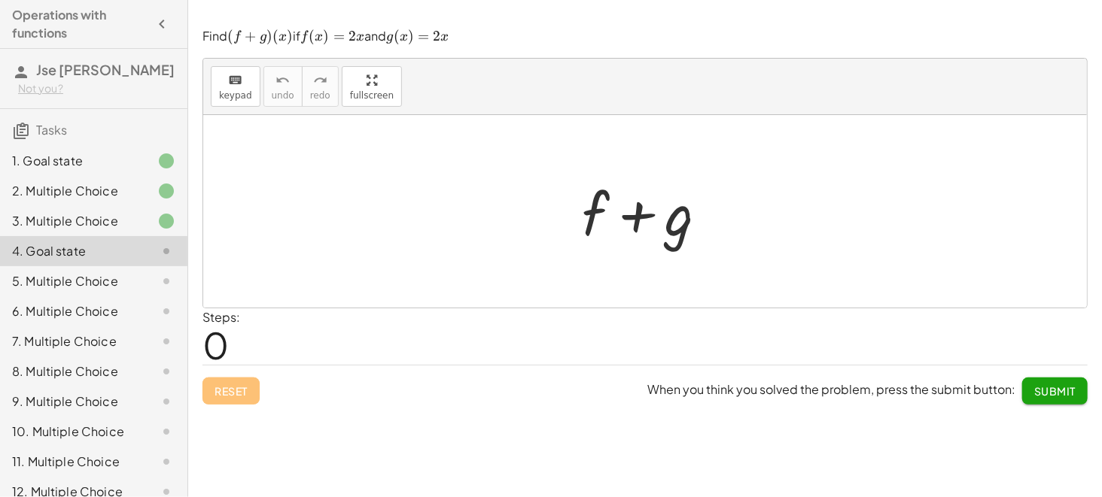
click at [597, 228] on div at bounding box center [651, 212] width 154 height 78
click at [227, 90] on span "keypad" at bounding box center [235, 95] width 33 height 11
click at [589, 223] on div at bounding box center [595, 213] width 27 height 70
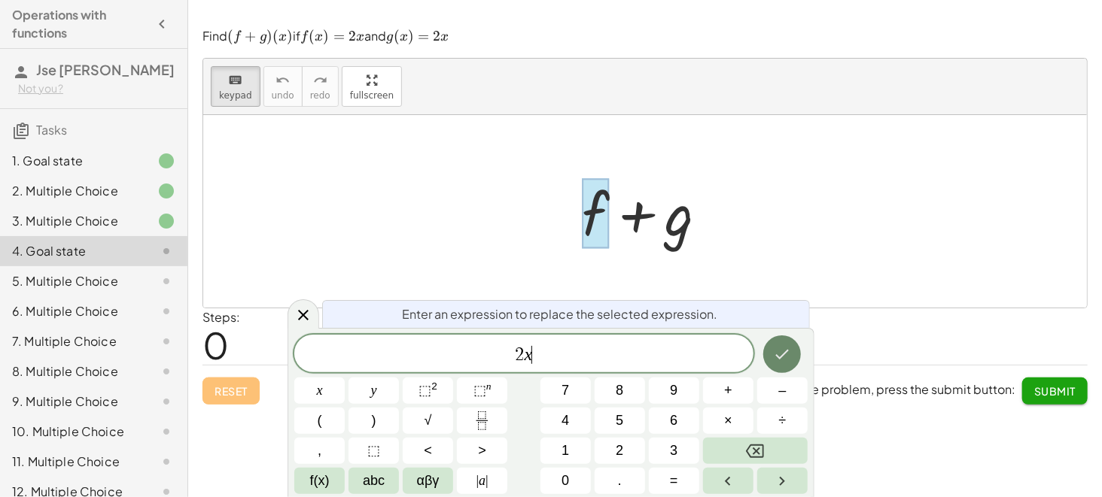
click at [795, 361] on button "Done" at bounding box center [782, 355] width 38 height 38
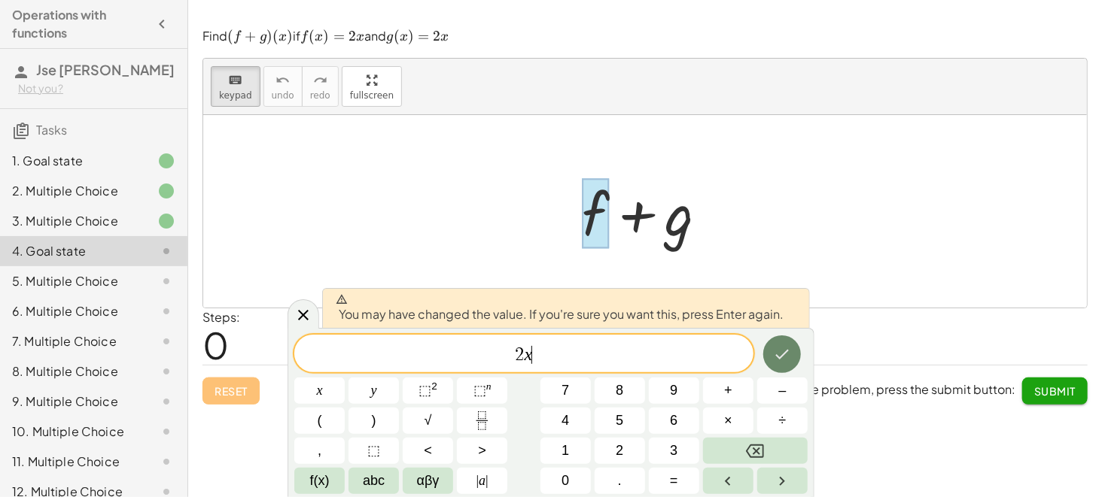
click at [774, 342] on button "Done" at bounding box center [782, 355] width 38 height 38
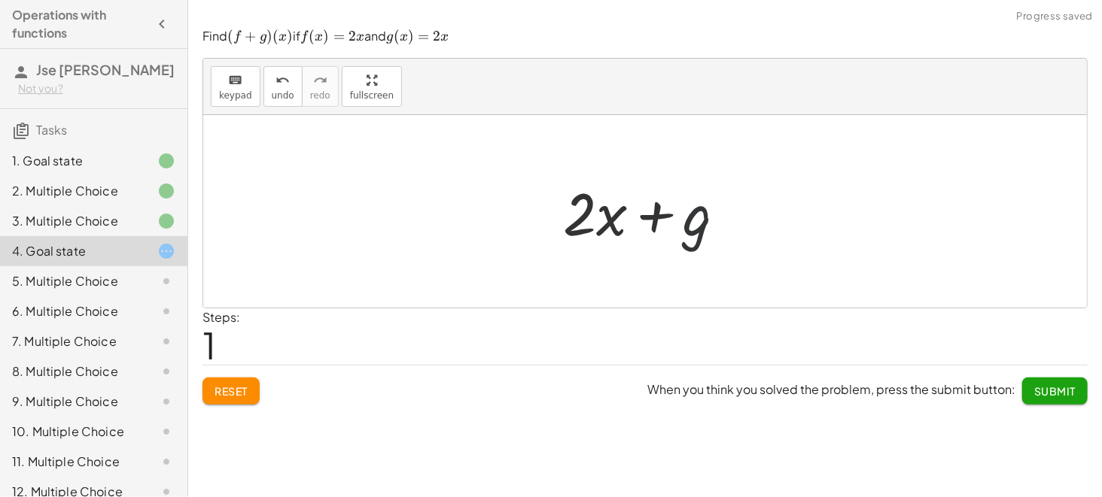
click at [701, 236] on div at bounding box center [650, 212] width 190 height 78
click at [228, 77] on icon "keyboard" at bounding box center [235, 80] width 14 height 18
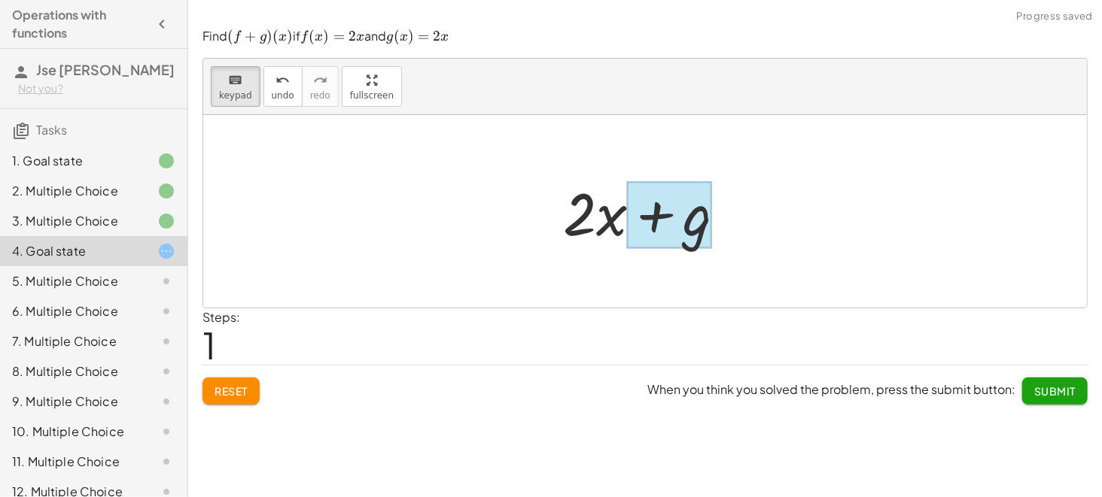
click at [709, 225] on div at bounding box center [669, 214] width 85 height 67
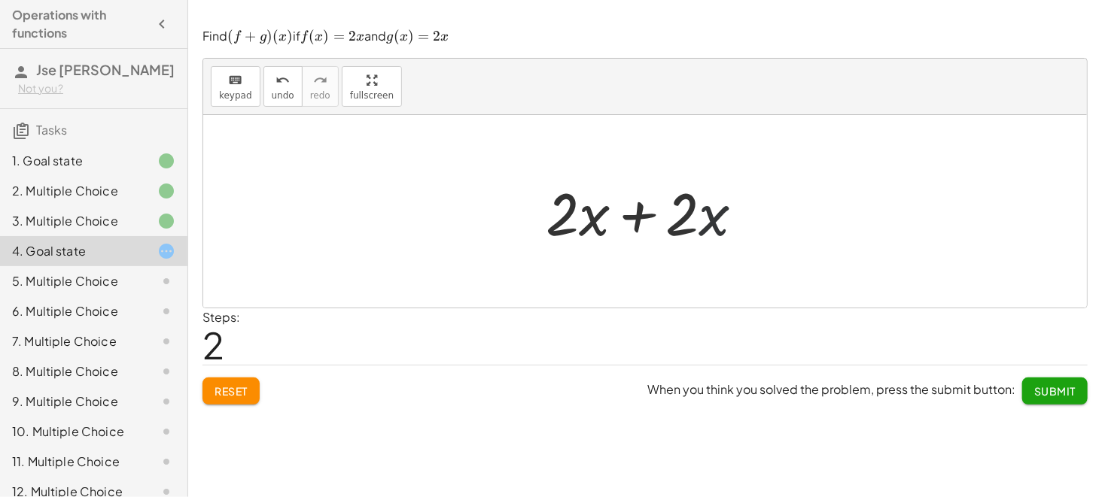
click at [709, 225] on div at bounding box center [651, 212] width 226 height 78
click at [228, 88] on icon "keyboard" at bounding box center [235, 80] width 14 height 18
click at [239, 84] on icon "keyboard" at bounding box center [235, 80] width 14 height 18
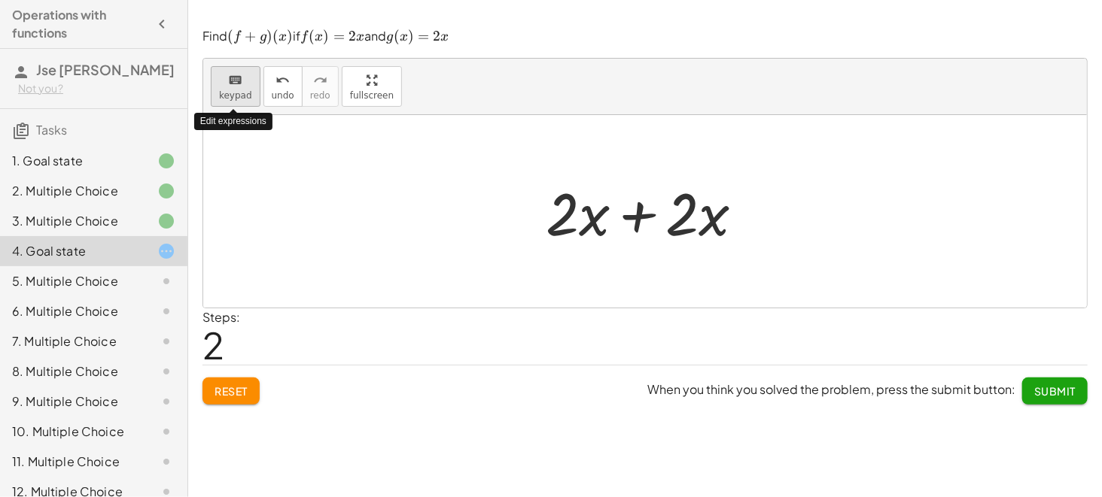
click at [214, 99] on button "keyboard keypad" at bounding box center [236, 86] width 50 height 41
click at [701, 218] on div at bounding box center [651, 212] width 226 height 78
click at [241, 93] on span "keypad" at bounding box center [235, 95] width 33 height 11
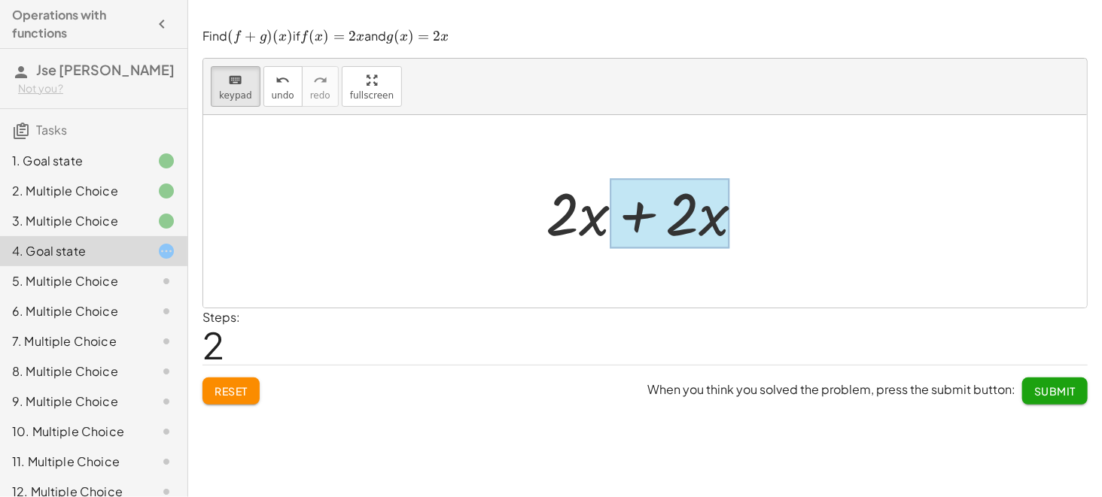
click at [702, 222] on div at bounding box center [670, 213] width 120 height 70
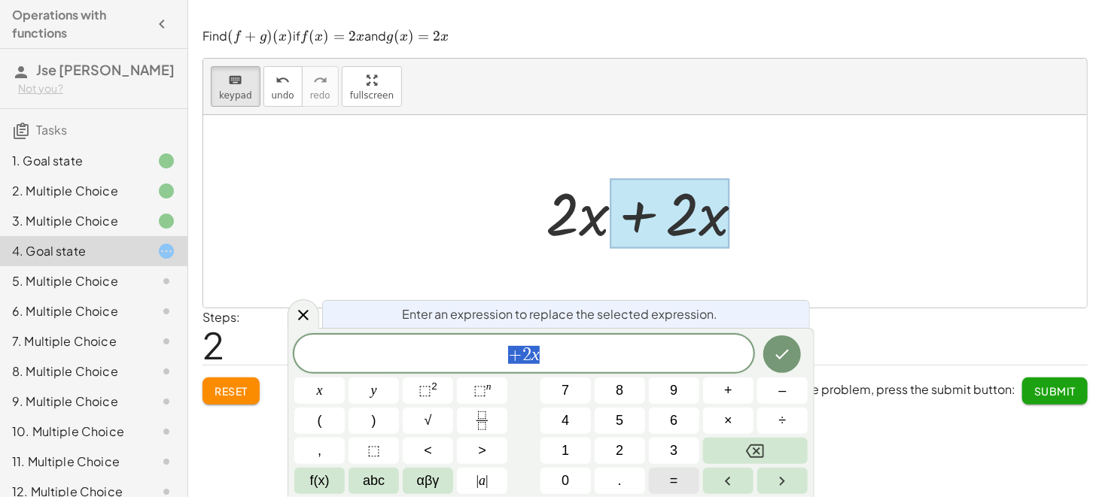
click at [668, 373] on button "=" at bounding box center [674, 481] width 50 height 26
click at [751, 373] on icon "Backspace" at bounding box center [755, 452] width 18 height 18
click at [308, 312] on icon at bounding box center [303, 315] width 18 height 18
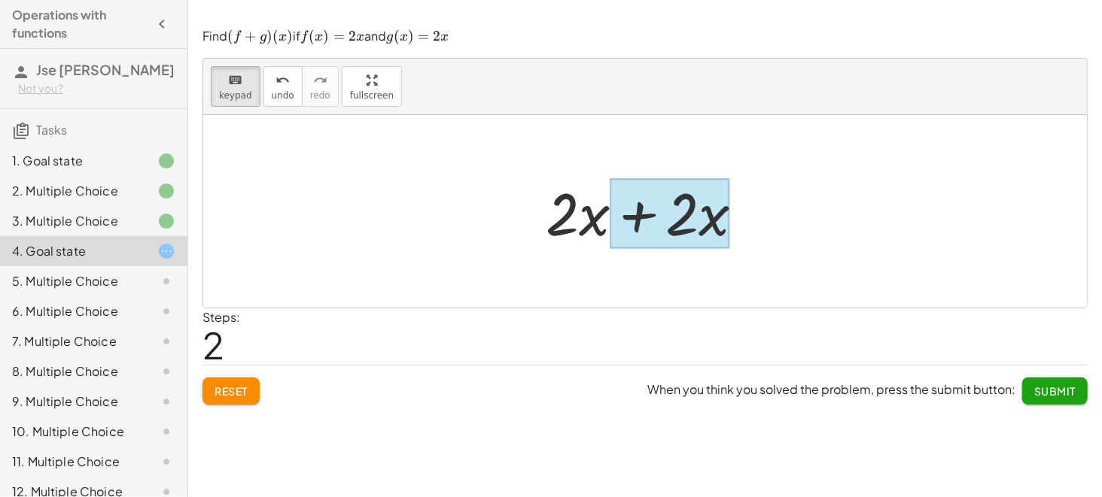
click at [710, 222] on div at bounding box center [670, 213] width 120 height 70
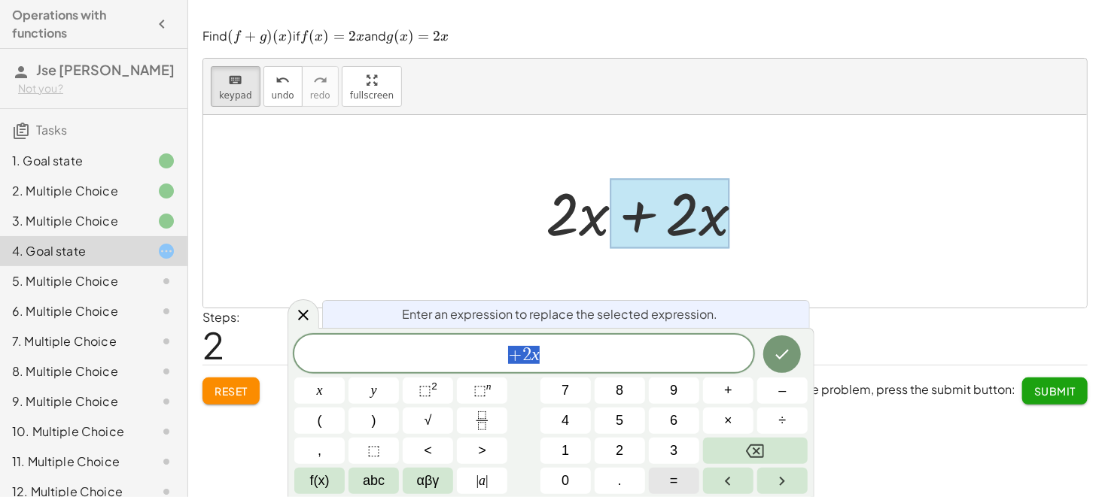
click at [688, 373] on button "=" at bounding box center [674, 481] width 50 height 26
click at [792, 358] on button "Done" at bounding box center [782, 355] width 38 height 38
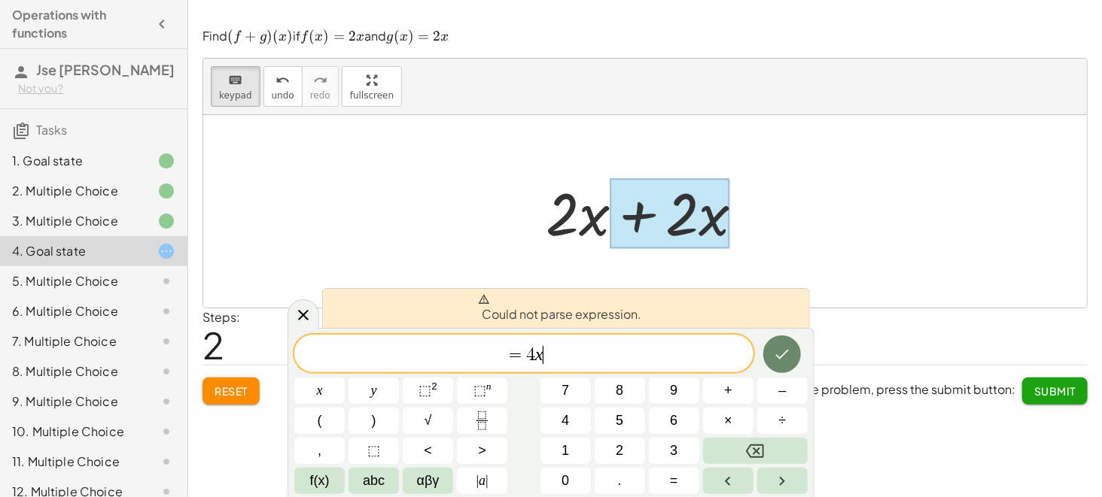
click at [792, 358] on button "Done" at bounding box center [782, 355] width 38 height 38
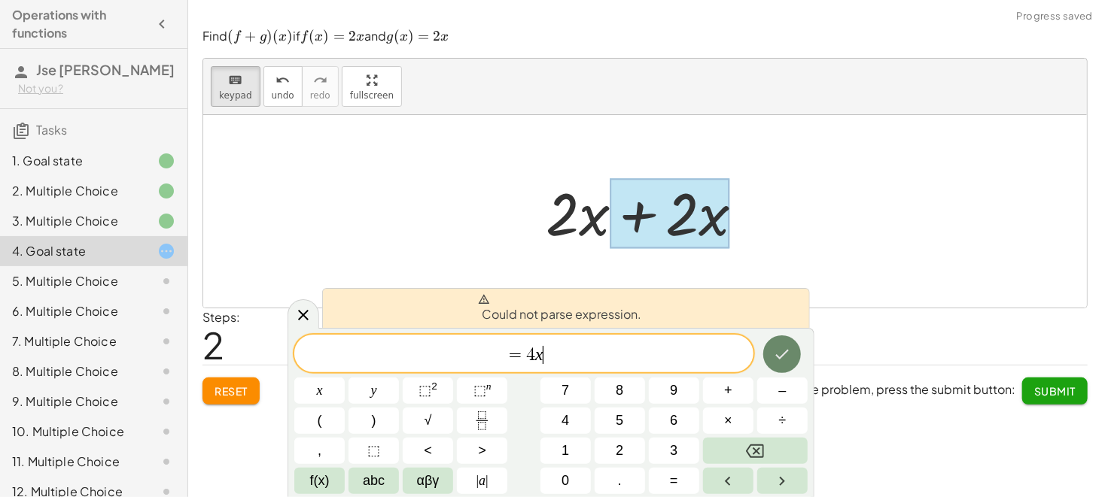
click at [792, 358] on button "Done" at bounding box center [782, 355] width 38 height 38
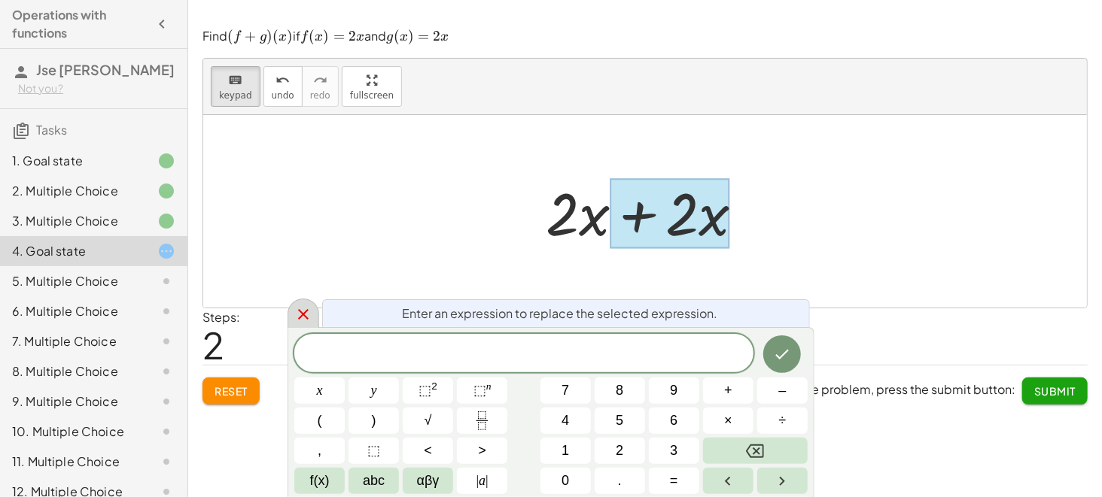
click at [309, 312] on icon at bounding box center [303, 315] width 18 height 18
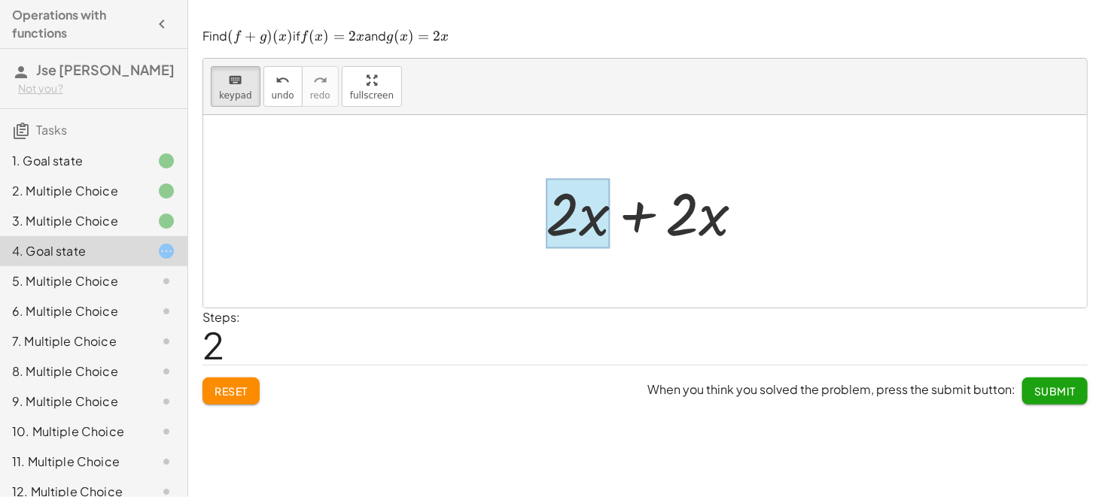
click at [590, 219] on div at bounding box center [578, 213] width 64 height 70
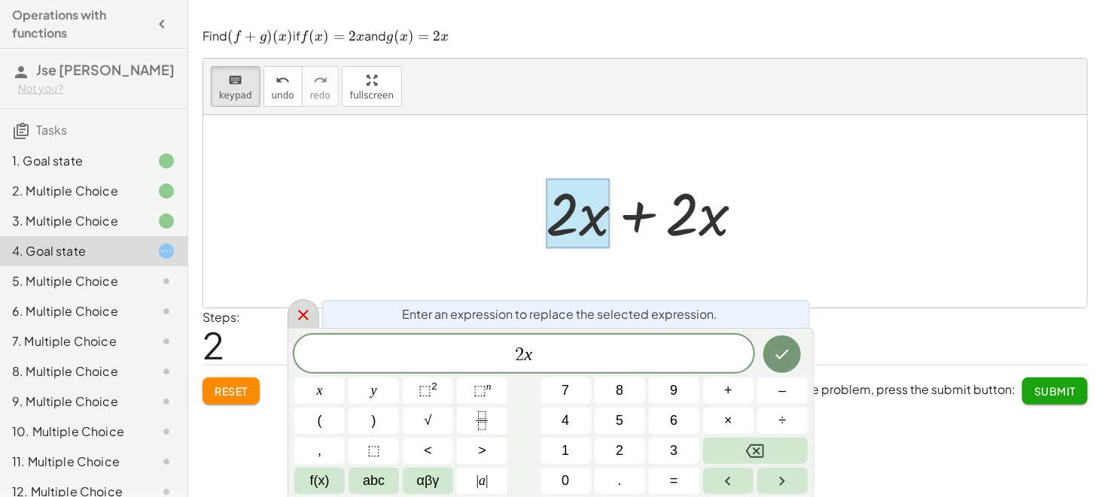
click at [310, 312] on icon at bounding box center [303, 315] width 18 height 18
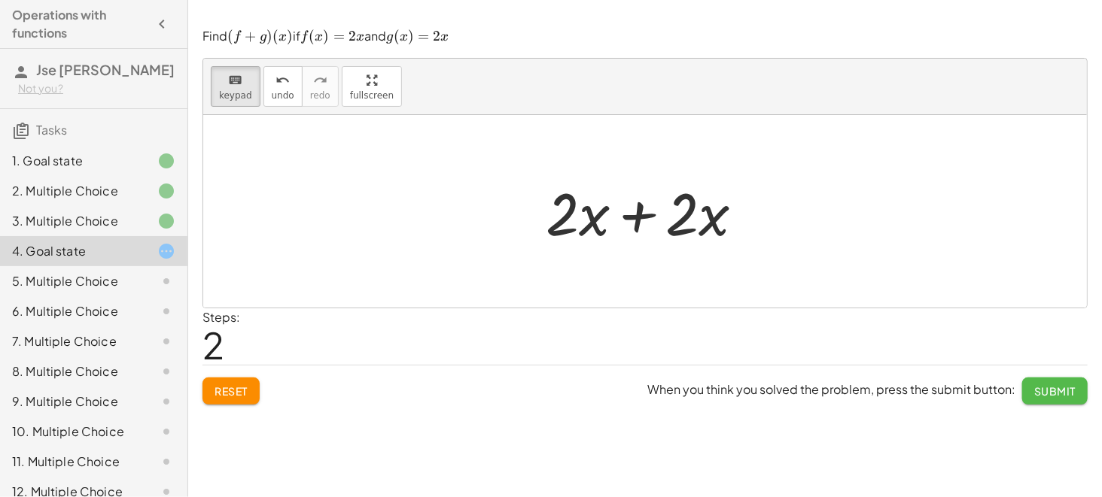
click at [826, 373] on span "Submit" at bounding box center [1054, 392] width 41 height 14
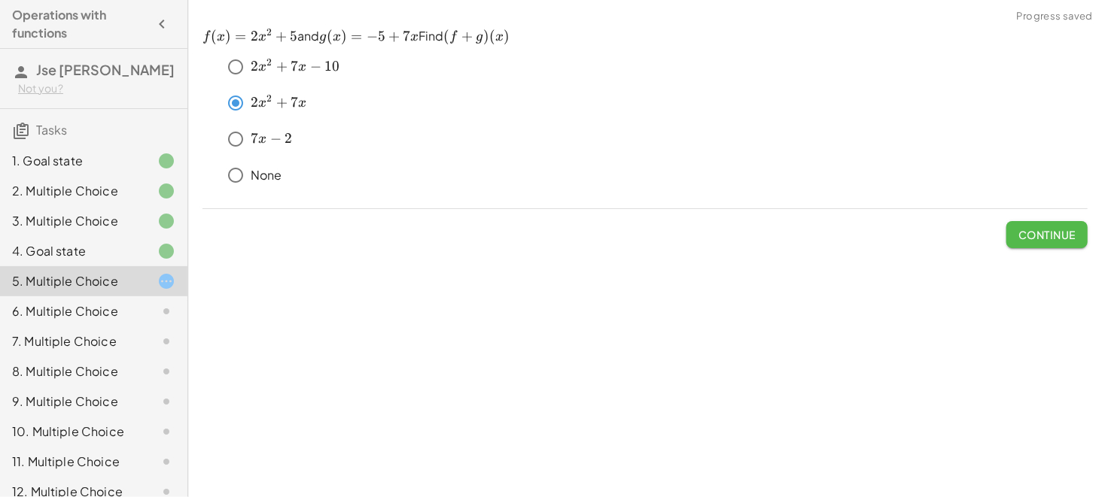
click at [826, 231] on span "Continue" at bounding box center [1046, 235] width 57 height 14
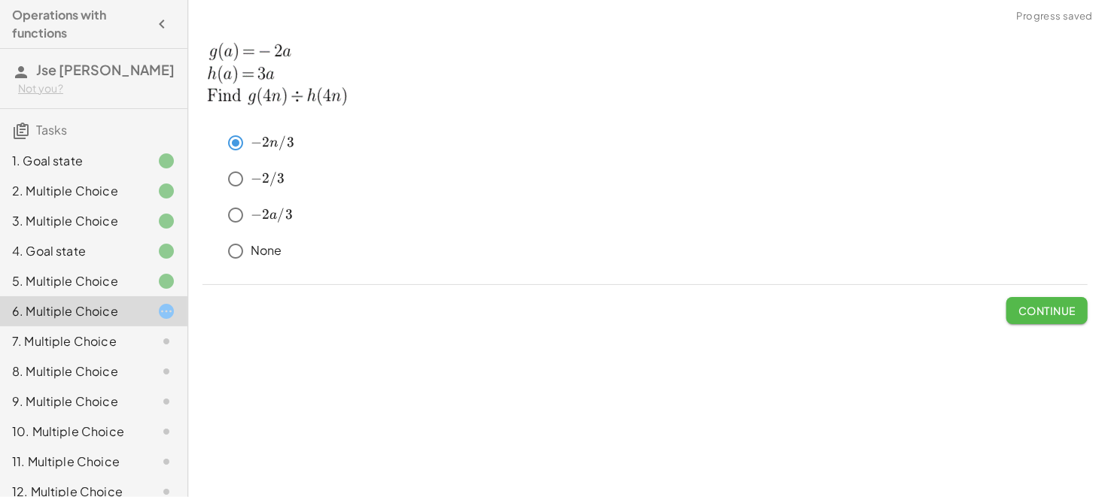
click at [826, 304] on span "Continue" at bounding box center [1046, 311] width 57 height 14
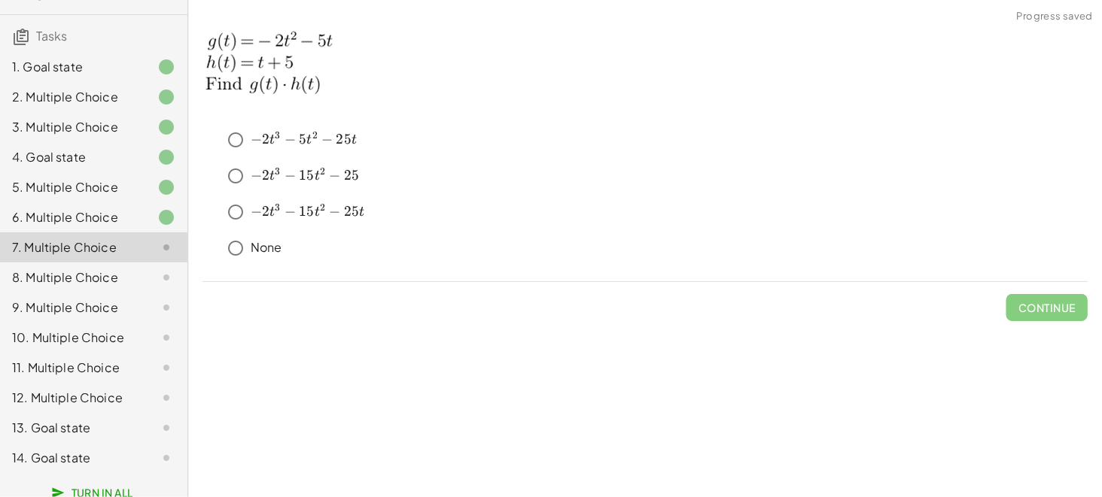
scroll to position [93, 0]
click at [826, 298] on button "Continue" at bounding box center [1046, 307] width 81 height 27
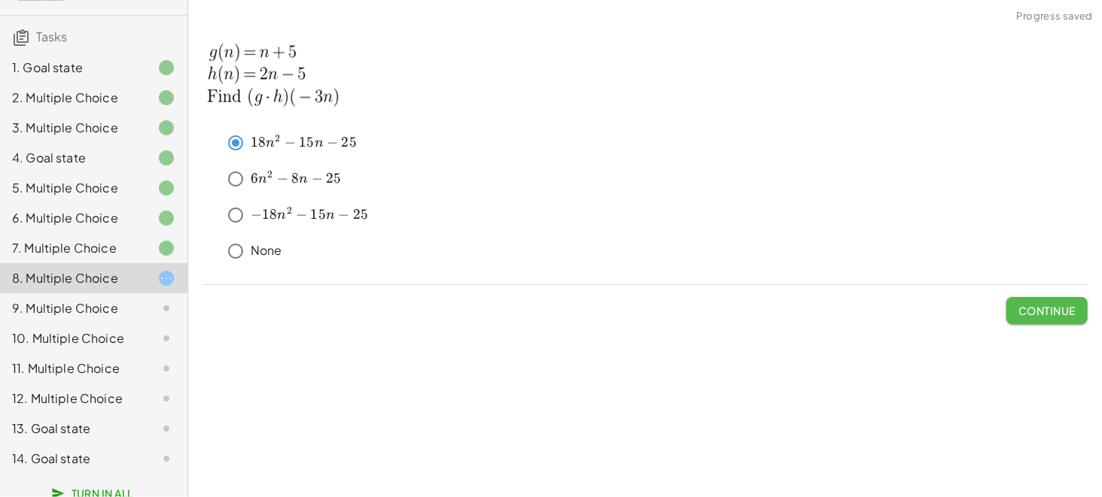
click at [826, 306] on span "Continue" at bounding box center [1046, 311] width 57 height 14
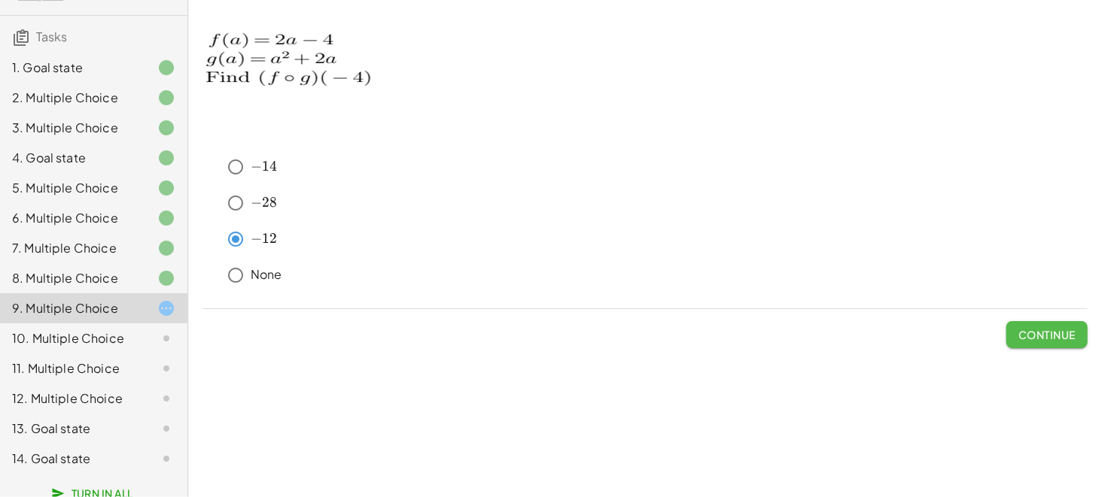
click at [826, 328] on span "Continue" at bounding box center [1046, 335] width 57 height 14
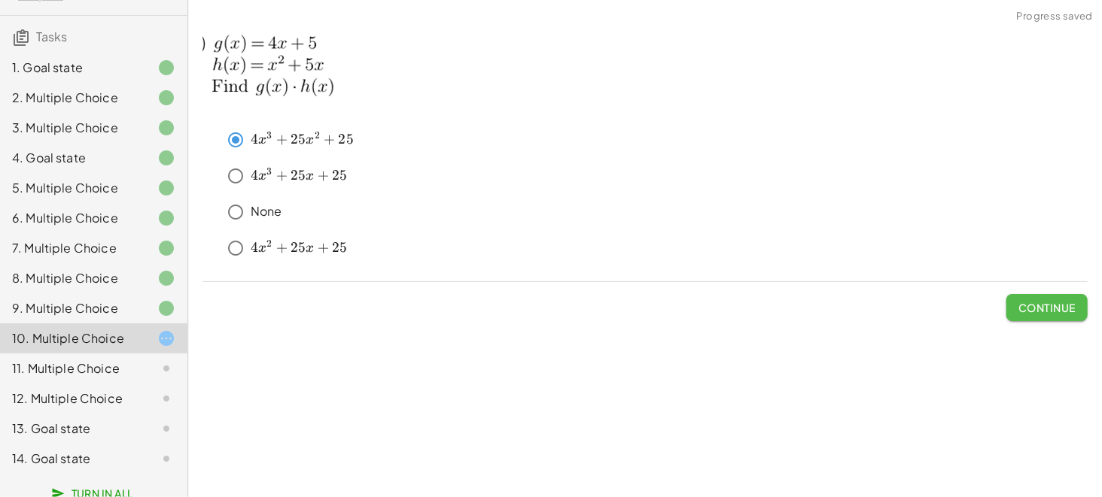
click at [826, 298] on button "Continue" at bounding box center [1046, 307] width 81 height 27
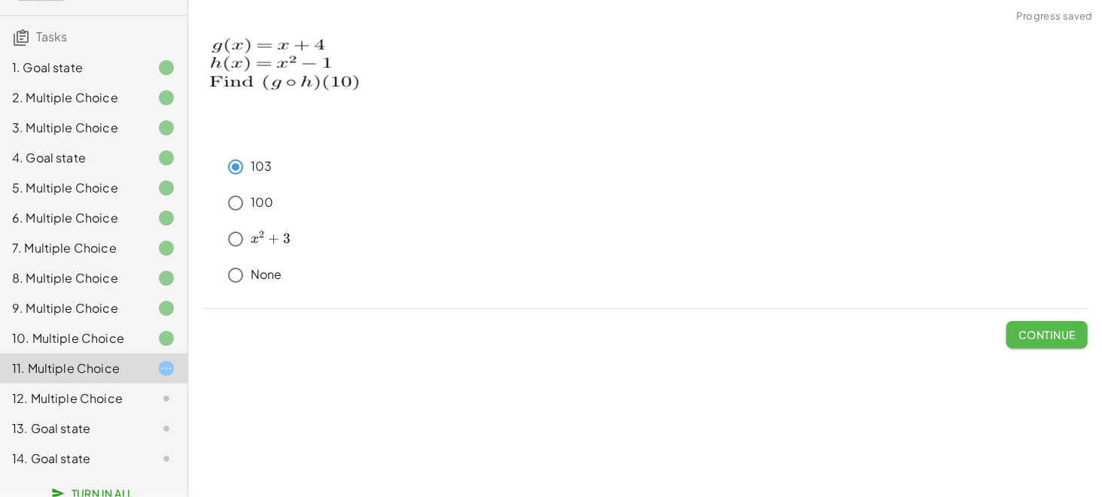
click at [826, 330] on span "Continue" at bounding box center [1046, 335] width 57 height 14
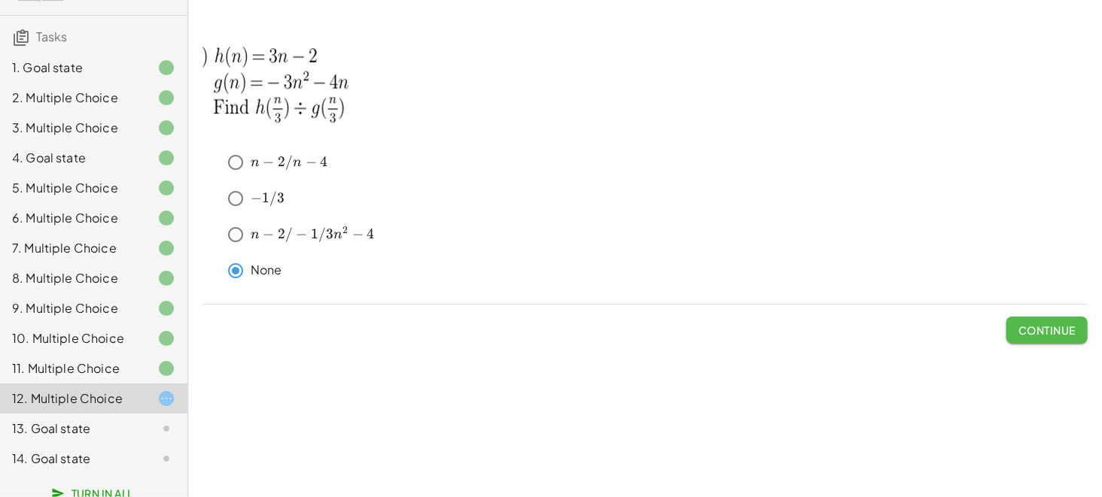
click at [826, 321] on button "Continue" at bounding box center [1046, 330] width 81 height 27
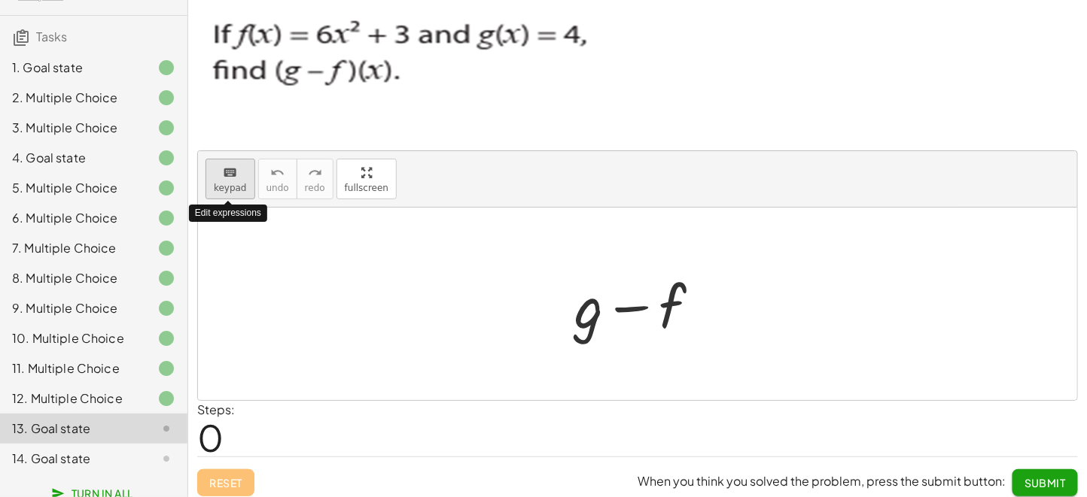
click at [239, 175] on div "keyboard" at bounding box center [230, 172] width 33 height 18
click at [593, 328] on div at bounding box center [588, 306] width 29 height 70
drag, startPoint x: 211, startPoint y: 180, endPoint x: 820, endPoint y: 184, distance: 608.1
click at [820, 184] on div "keyboard keypad undo undo redo redo fullscreen Edit expressions" at bounding box center [637, 179] width 879 height 56
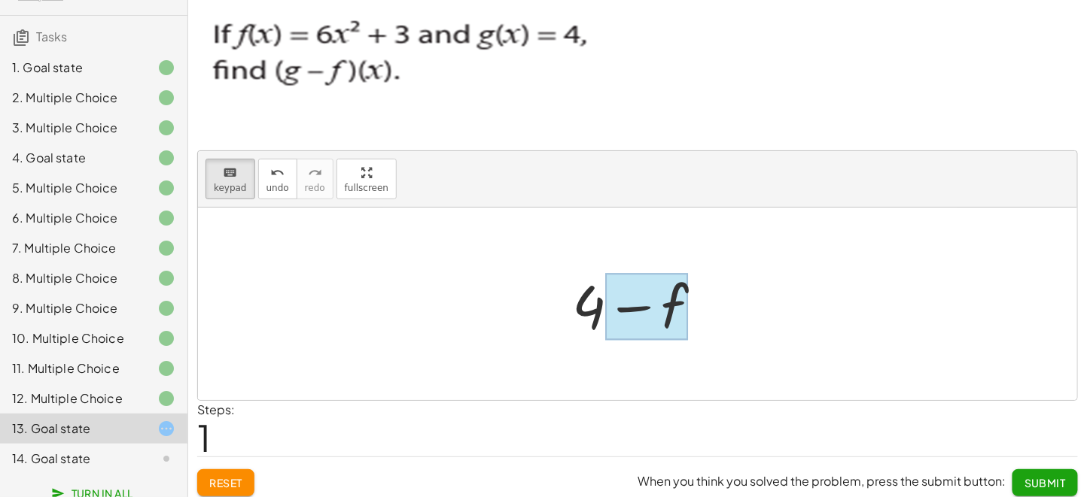
click at [677, 298] on div at bounding box center [647, 307] width 84 height 67
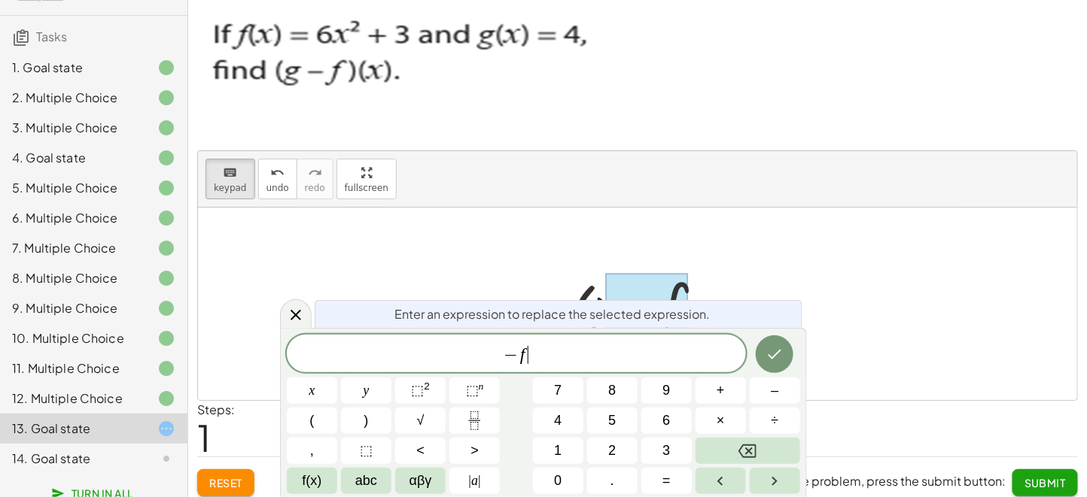
click at [570, 351] on span "− f ​" at bounding box center [516, 355] width 459 height 21
click at [399, 373] on button "⬚ 2" at bounding box center [420, 391] width 50 height 26
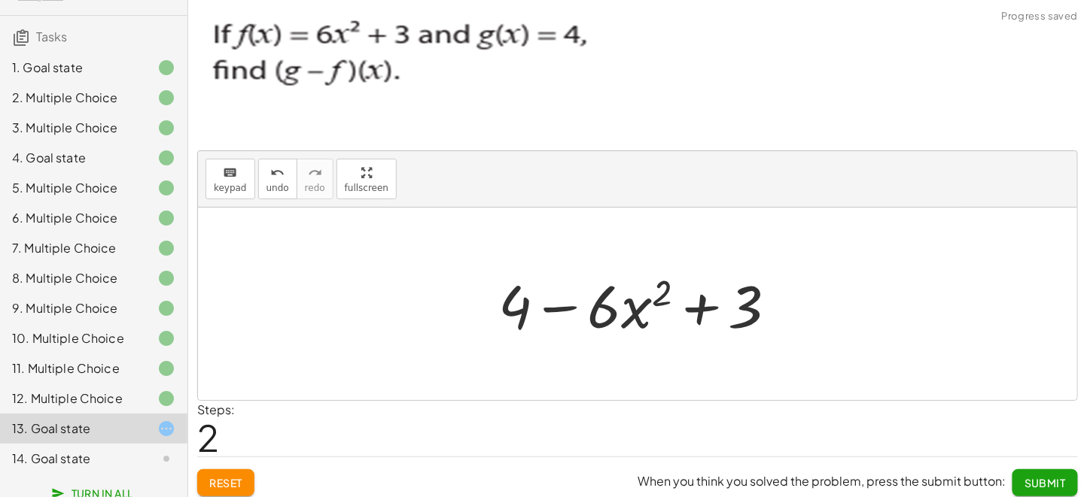
click at [747, 311] on div at bounding box center [644, 305] width 306 height 78
click at [227, 184] on span "keypad" at bounding box center [230, 188] width 33 height 11
click at [508, 312] on div at bounding box center [514, 306] width 33 height 70
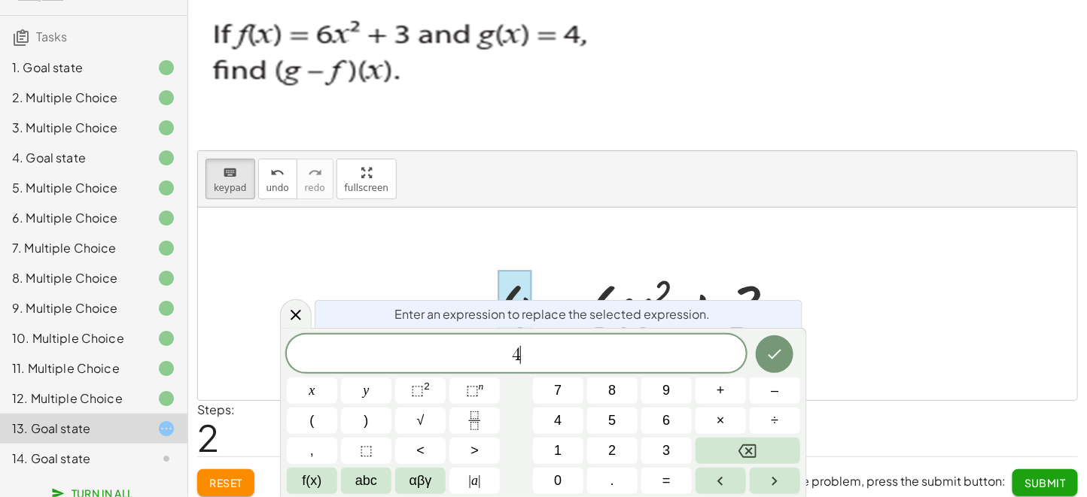
click at [567, 361] on span "4 ​" at bounding box center [516, 355] width 459 height 21
click at [300, 310] on icon at bounding box center [296, 315] width 18 height 18
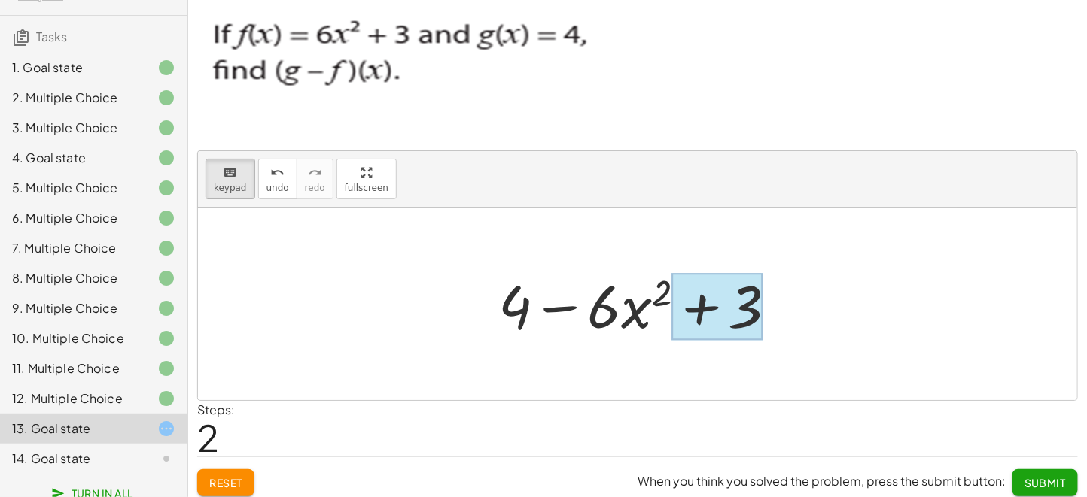
click at [730, 292] on div at bounding box center [717, 307] width 90 height 67
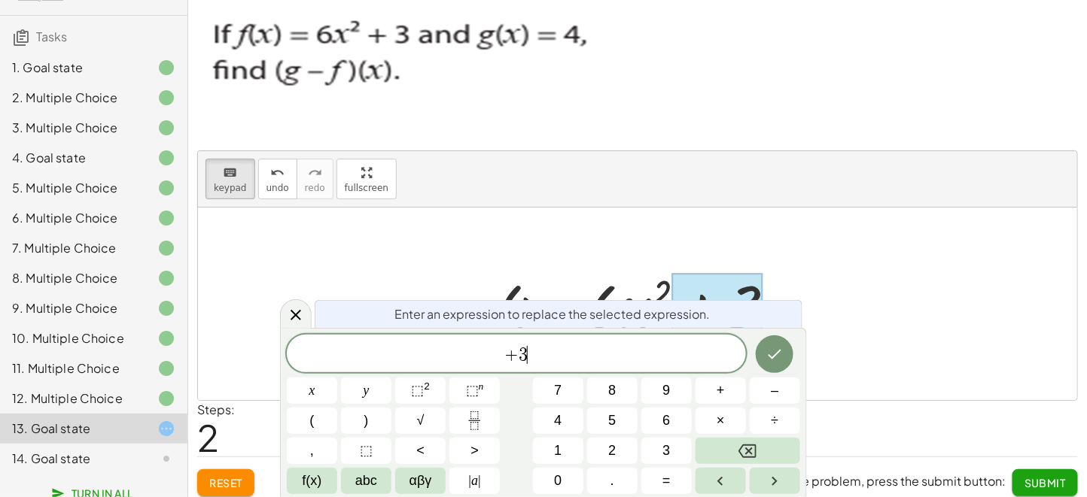
click at [570, 353] on span "+ 3 ​" at bounding box center [516, 355] width 459 height 21
click at [671, 373] on button "=" at bounding box center [666, 481] width 50 height 26
click at [291, 308] on icon at bounding box center [296, 315] width 18 height 18
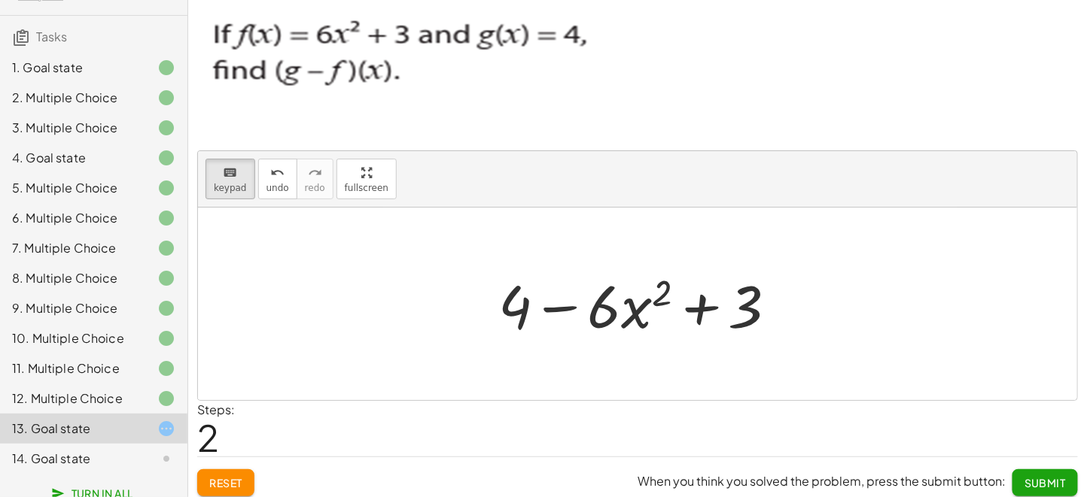
click at [826, 102] on p at bounding box center [637, 73] width 881 height 129
click at [741, 306] on div at bounding box center [717, 307] width 90 height 67
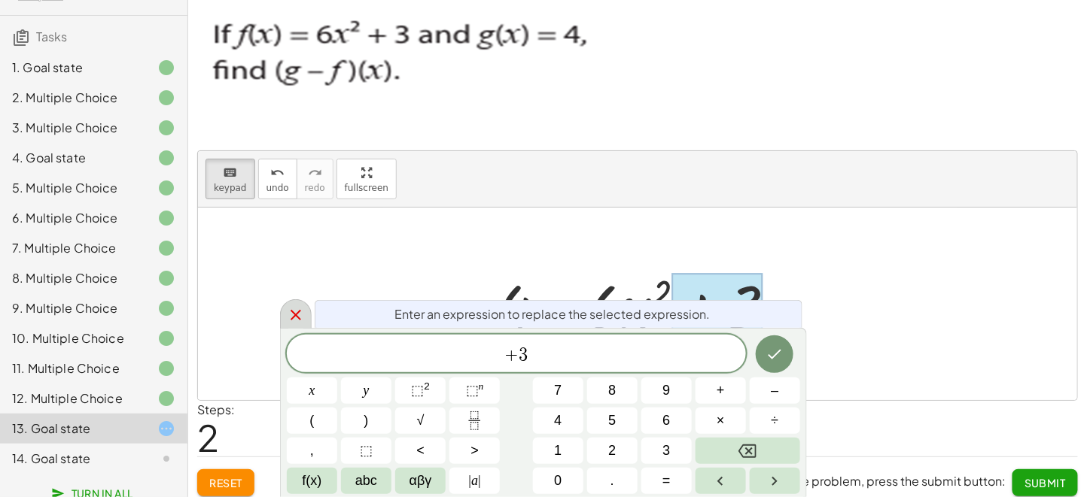
click at [291, 318] on icon at bounding box center [296, 315] width 18 height 18
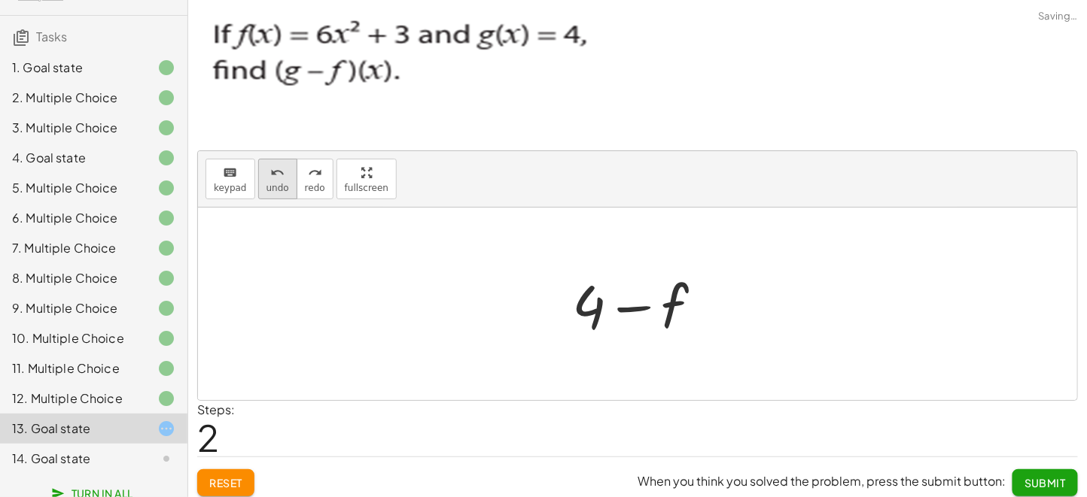
click at [278, 186] on span "undo" at bounding box center [277, 188] width 23 height 11
click at [677, 311] on div at bounding box center [644, 305] width 154 height 78
click at [611, 322] on div at bounding box center [644, 305] width 154 height 78
click at [221, 189] on span "keypad" at bounding box center [230, 188] width 33 height 11
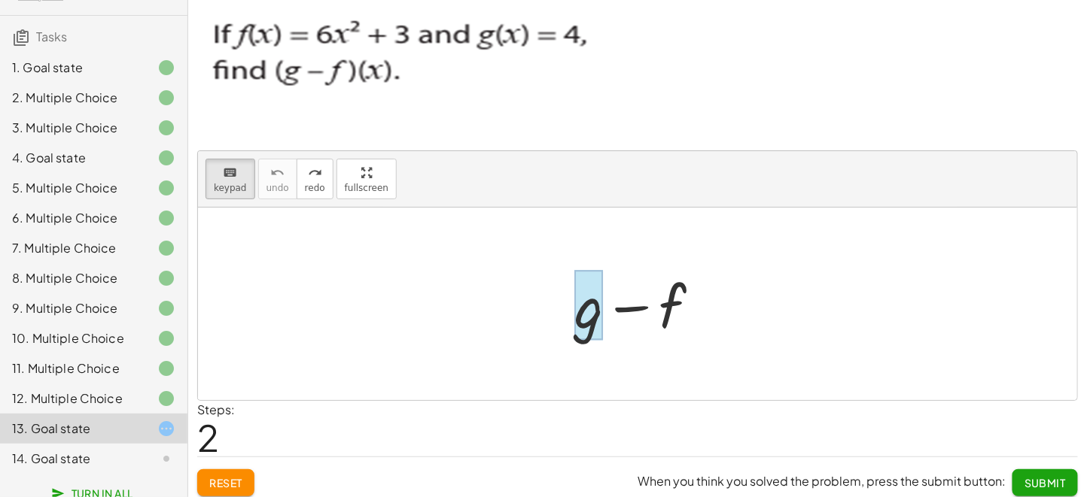
click at [586, 319] on div at bounding box center [588, 306] width 29 height 70
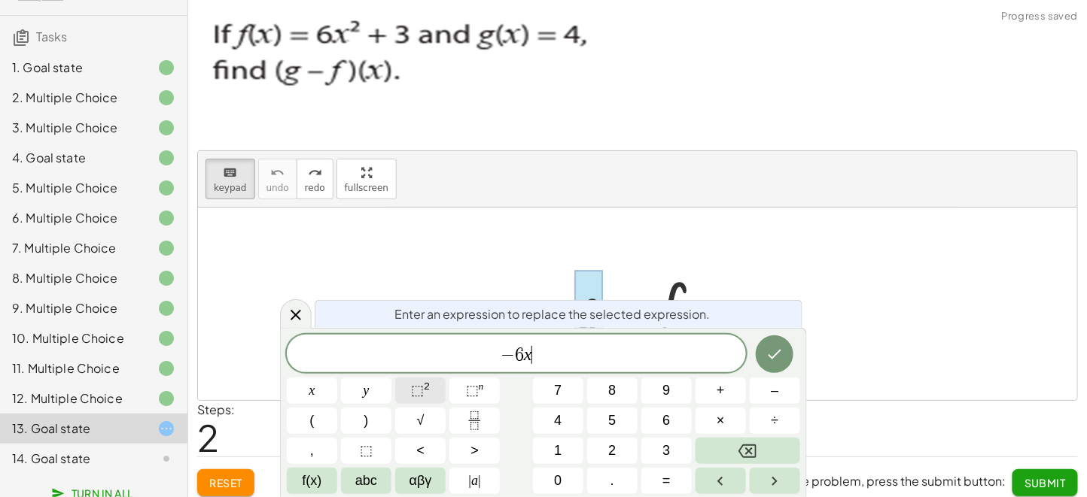
click at [426, 373] on span "⬚ 2" at bounding box center [420, 391] width 19 height 20
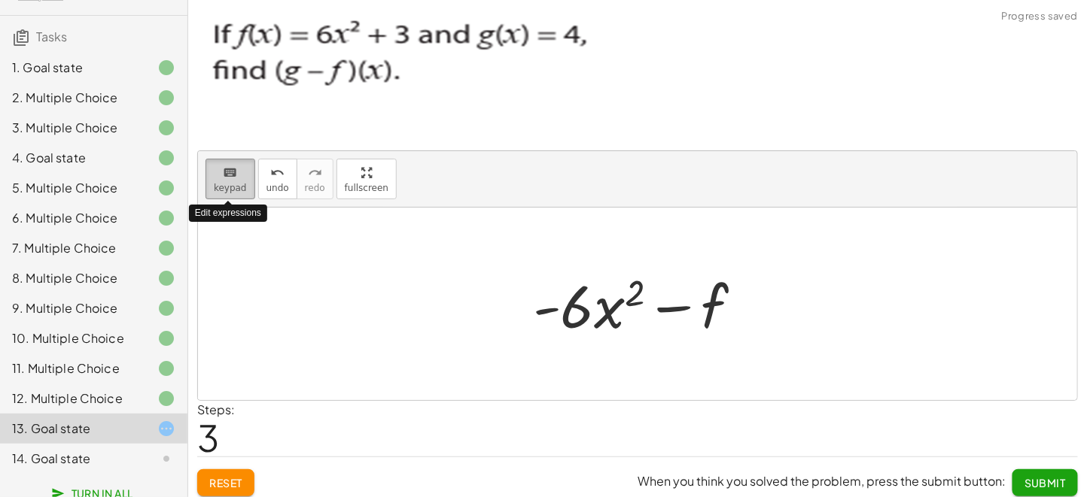
click at [218, 184] on span "keypad" at bounding box center [230, 188] width 33 height 11
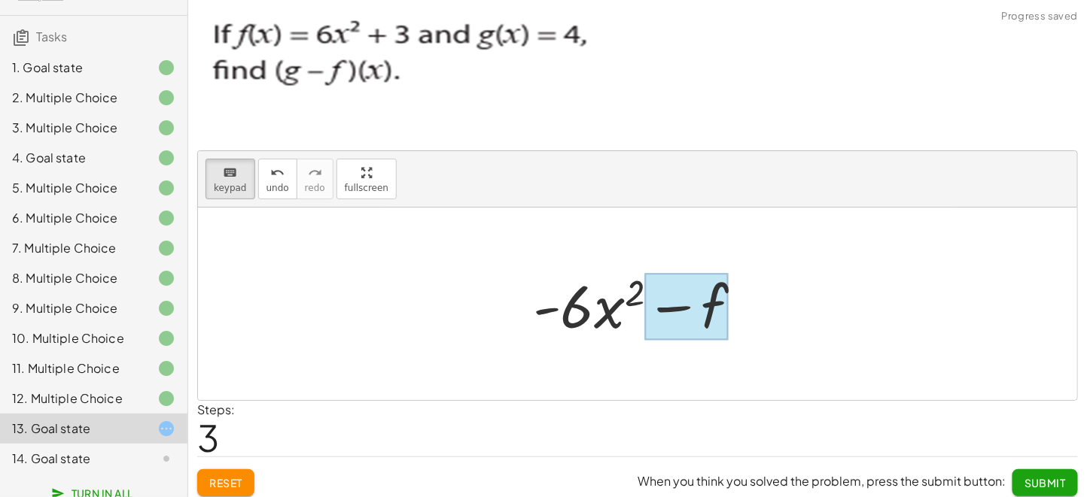
click at [719, 324] on div at bounding box center [687, 307] width 84 height 67
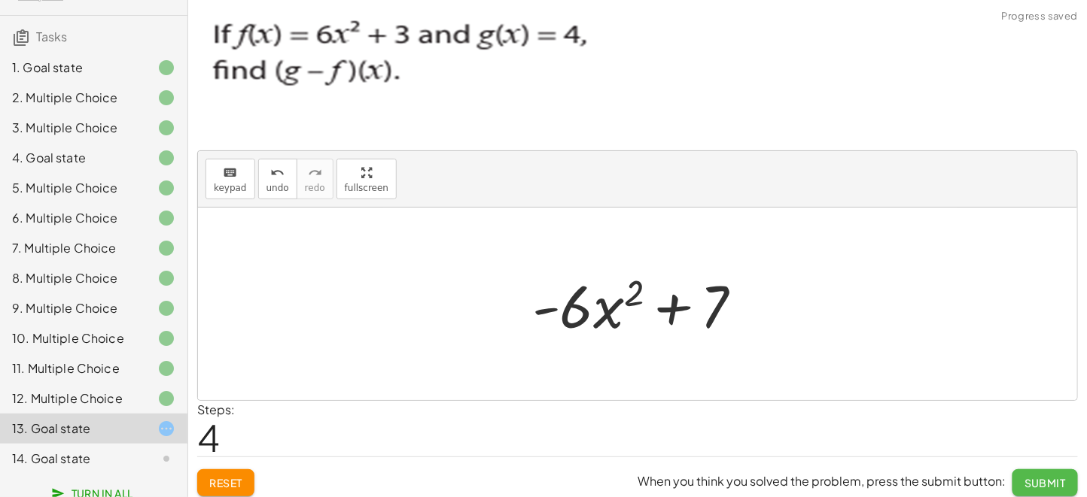
click at [826, 373] on span "Submit" at bounding box center [1044, 483] width 41 height 14
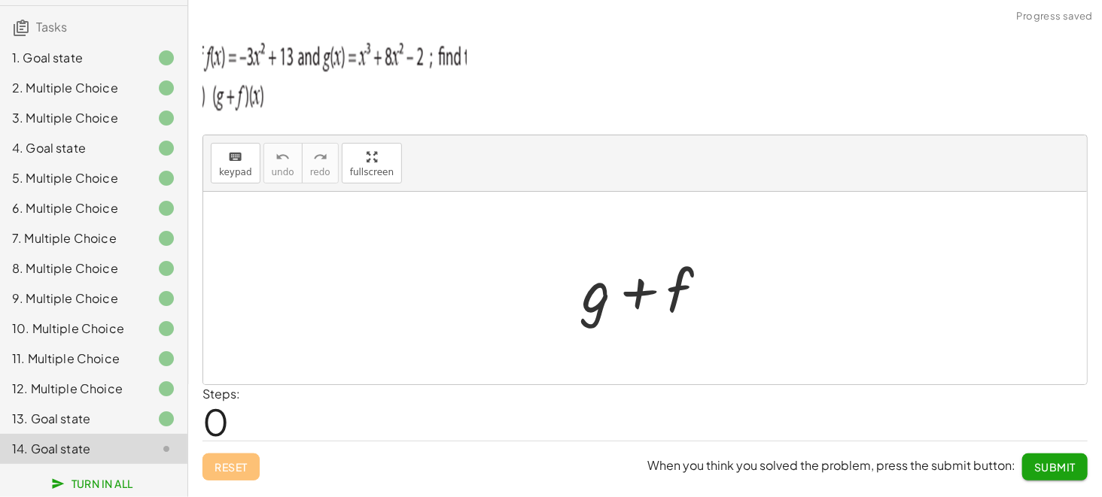
scroll to position [145, 0]
click at [607, 286] on div at bounding box center [651, 289] width 154 height 78
click at [248, 166] on button "keyboard keypad" at bounding box center [236, 163] width 50 height 41
click at [592, 310] on div at bounding box center [596, 290] width 29 height 70
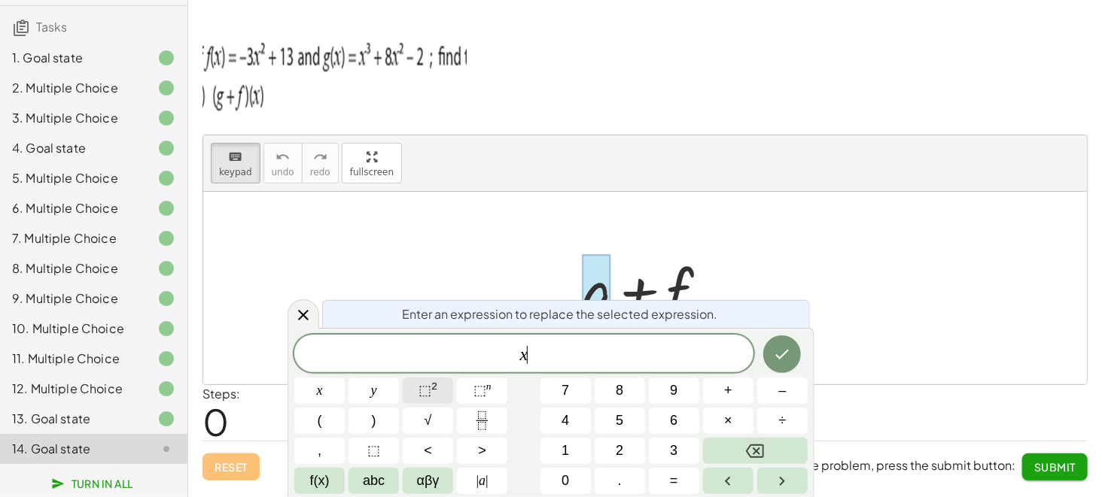
click at [434, 373] on button "⬚ 2" at bounding box center [428, 391] width 50 height 26
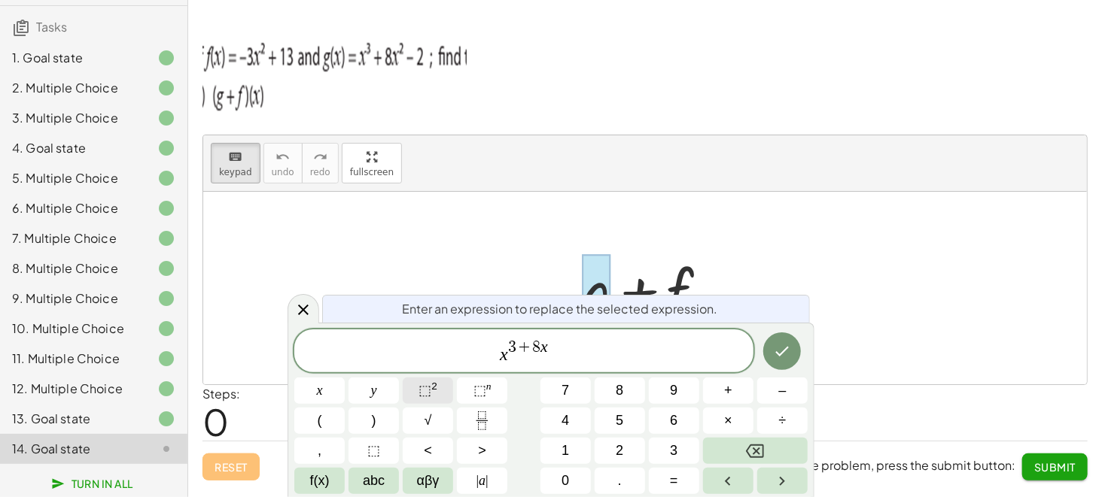
click at [429, 373] on span "⬚" at bounding box center [424, 390] width 13 height 15
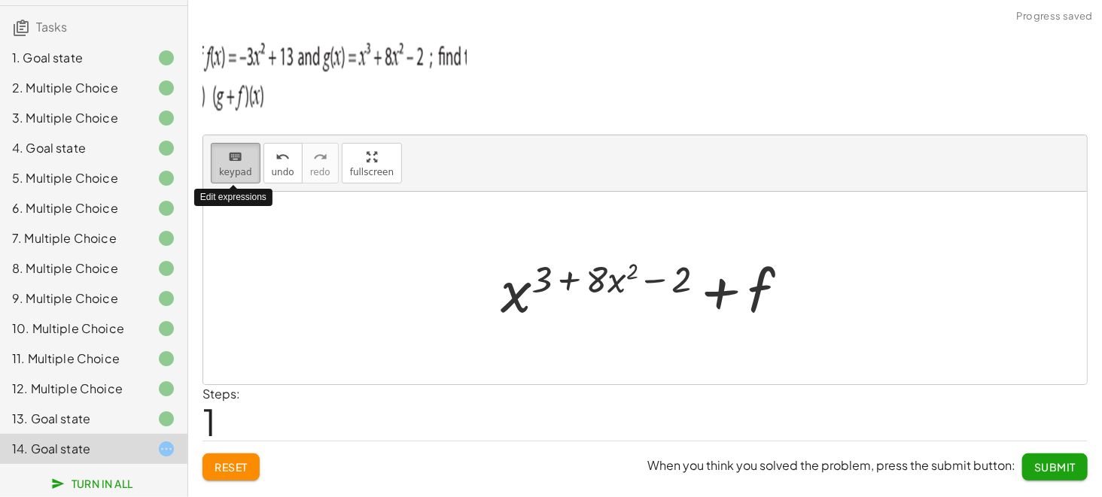
click at [214, 169] on button "keyboard keypad" at bounding box center [236, 163] width 50 height 41
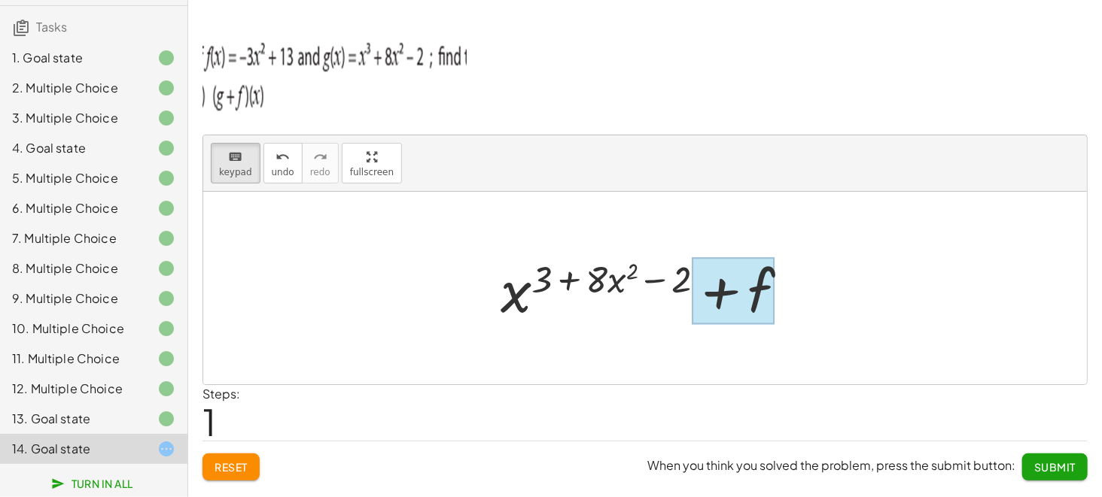
click at [771, 289] on div at bounding box center [734, 291] width 84 height 67
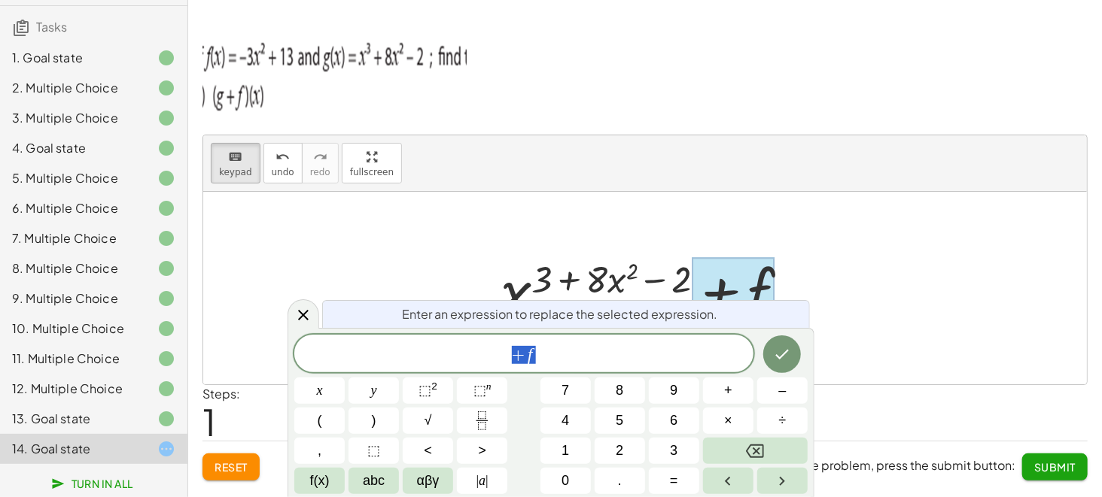
click at [771, 289] on div at bounding box center [734, 291] width 84 height 67
click at [557, 350] on span "+ f ​" at bounding box center [523, 355] width 459 height 21
click at [434, 373] on button "⬚ 2" at bounding box center [428, 391] width 50 height 26
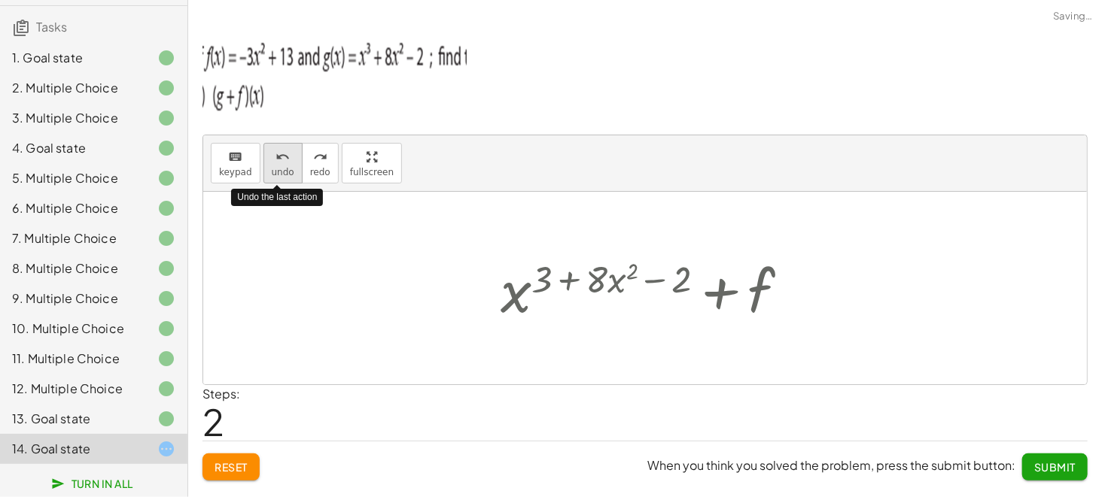
click at [272, 167] on span "undo" at bounding box center [283, 172] width 23 height 11
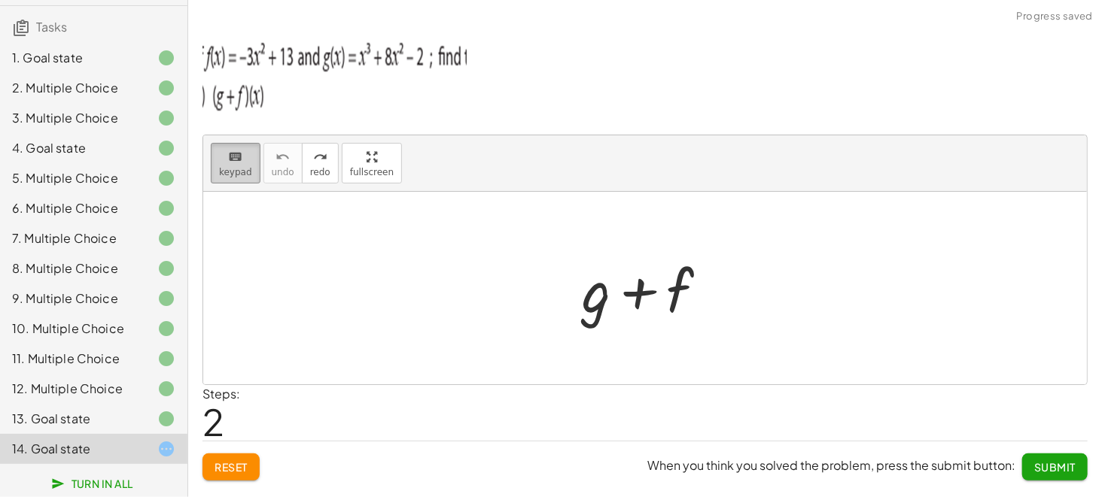
click at [229, 177] on span "keypad" at bounding box center [235, 172] width 33 height 11
click at [593, 289] on div at bounding box center [596, 290] width 29 height 70
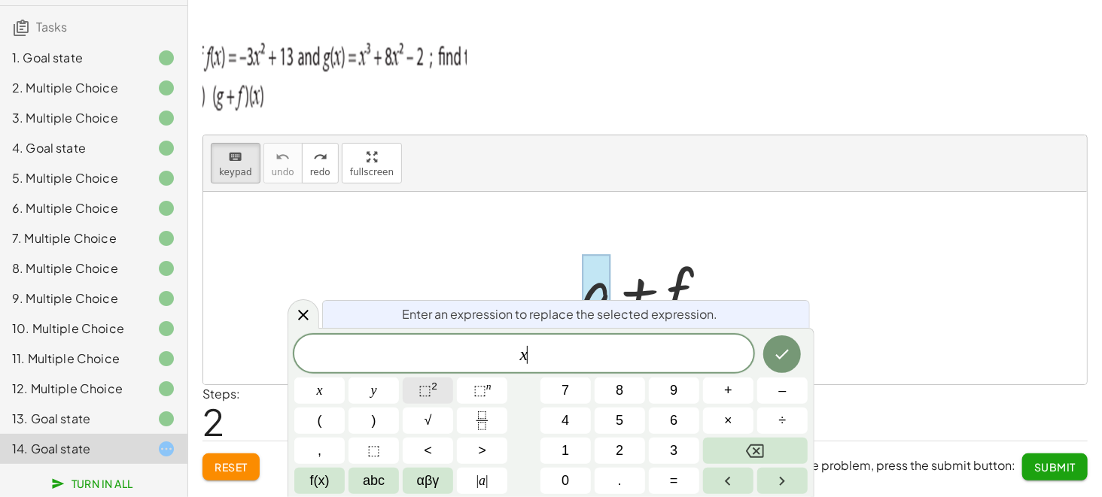
click at [421, 373] on span "⬚ 2" at bounding box center [427, 391] width 19 height 20
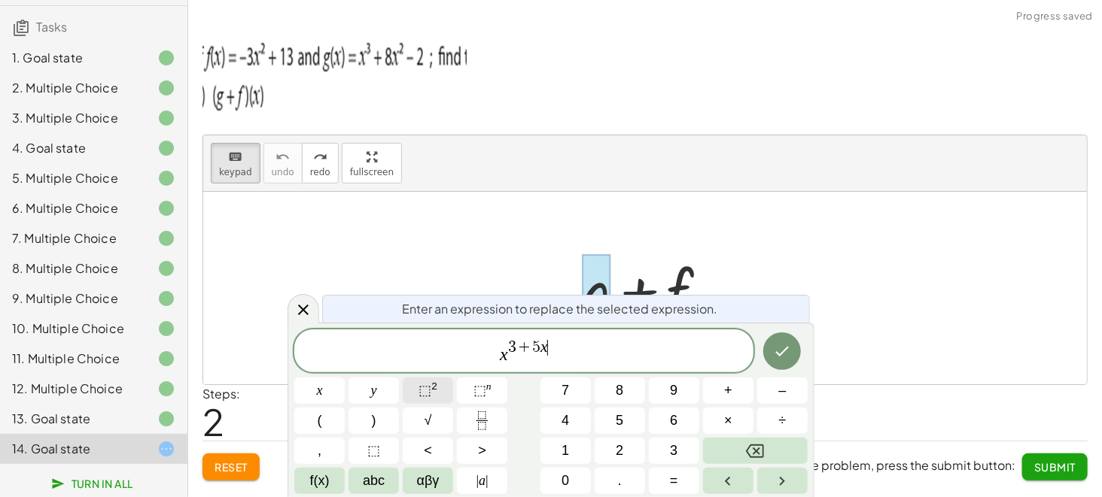
click at [421, 373] on span "⬚ 2" at bounding box center [427, 391] width 19 height 20
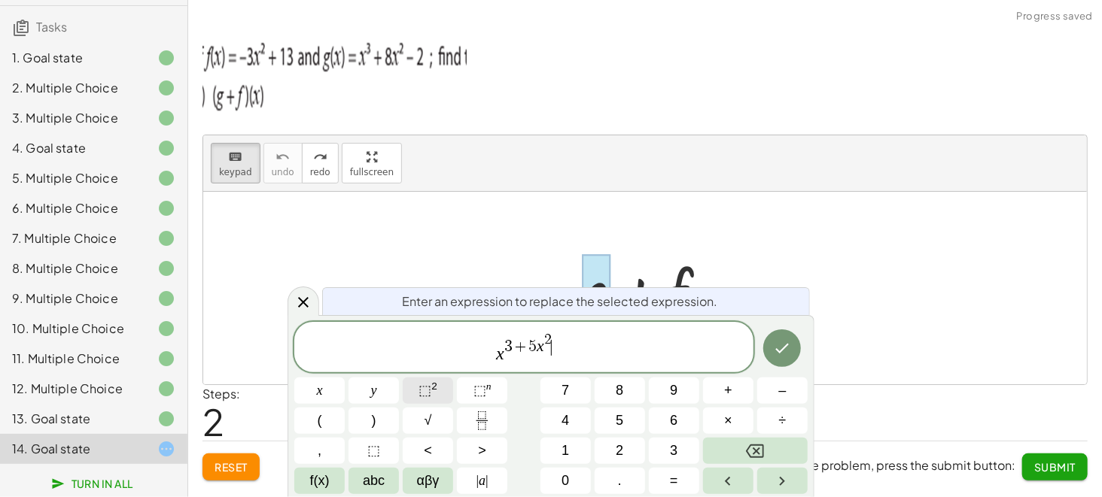
click at [421, 373] on span "⬚ 2" at bounding box center [427, 391] width 19 height 20
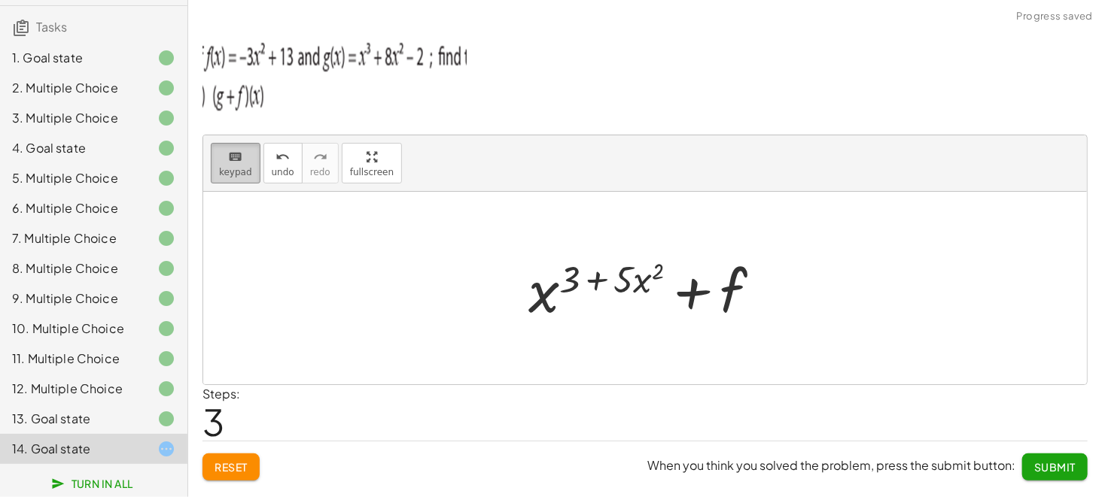
click at [245, 167] on span "keypad" at bounding box center [235, 172] width 33 height 11
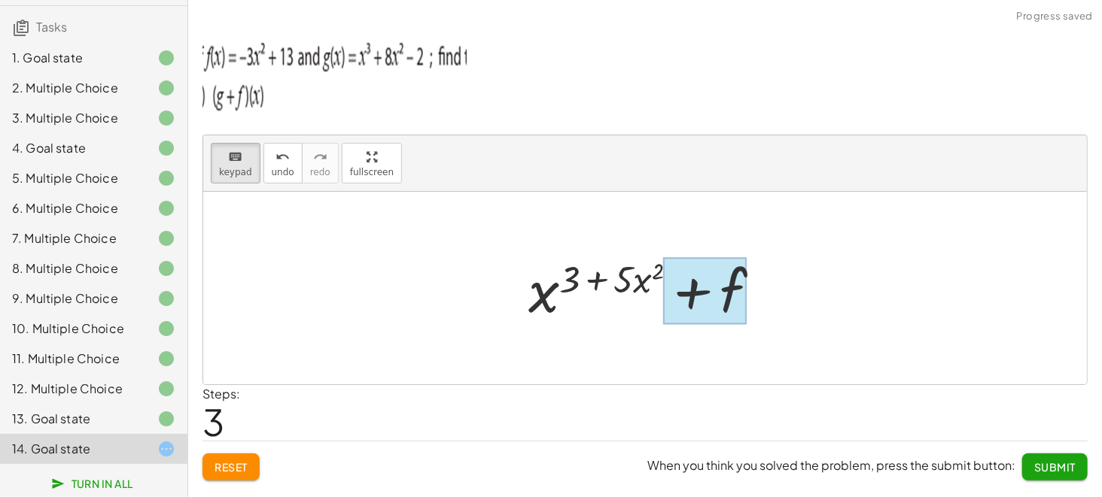
click at [737, 278] on div at bounding box center [706, 291] width 84 height 67
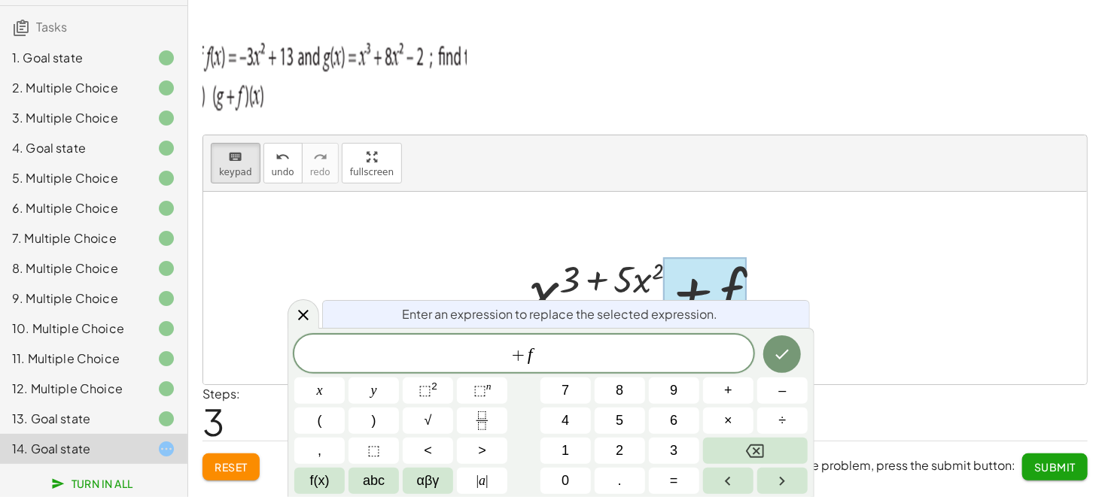
click at [737, 278] on div at bounding box center [706, 291] width 84 height 67
click at [619, 370] on div "+ f ​" at bounding box center [523, 354] width 459 height 38
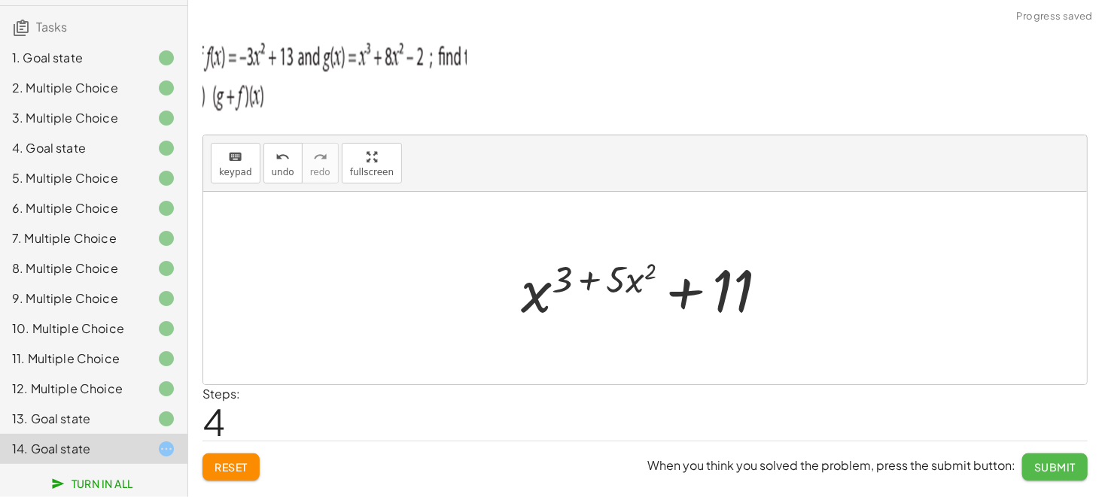
click at [826, 373] on button "Submit" at bounding box center [1054, 467] width 65 height 27
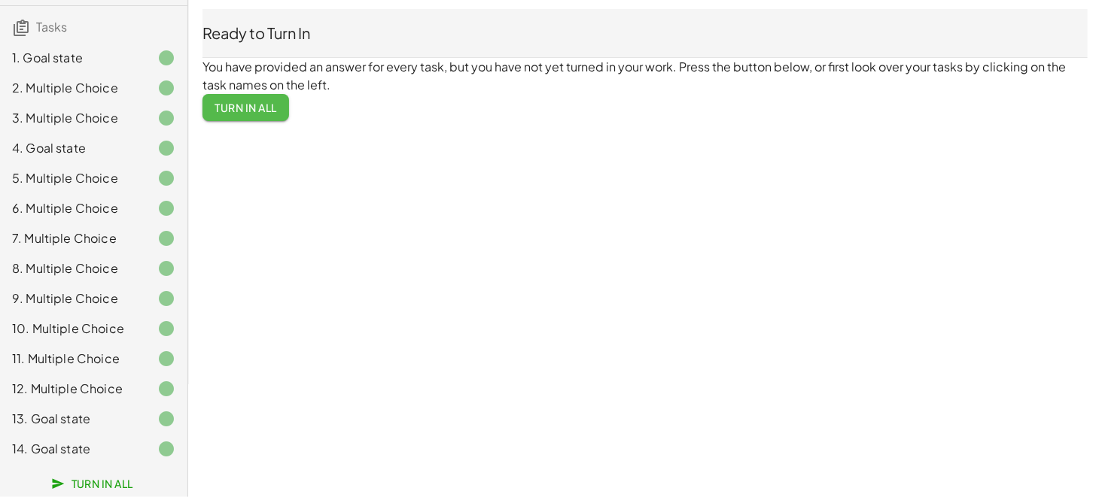
click at [257, 105] on span "Turn In All" at bounding box center [245, 108] width 62 height 14
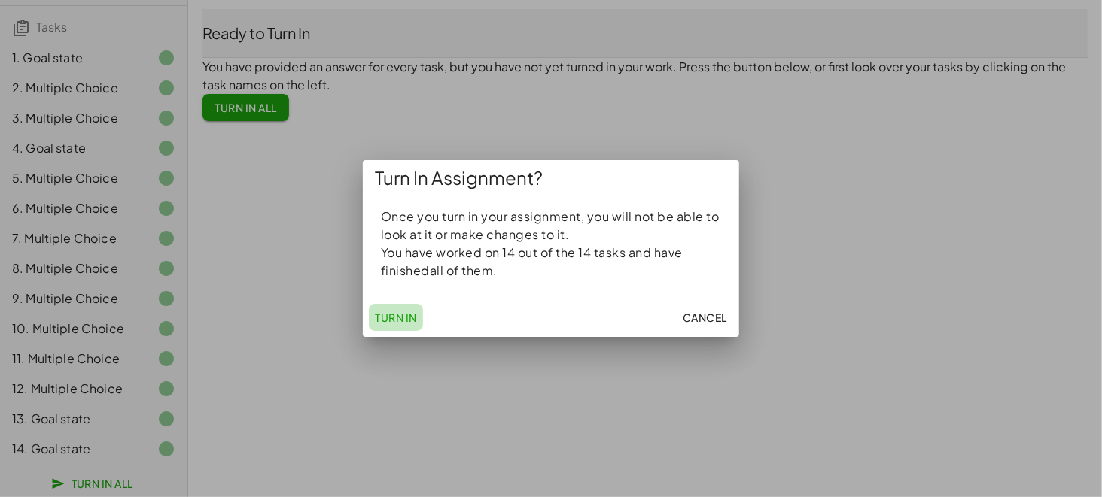
click at [403, 314] on span "Turn In" at bounding box center [396, 318] width 42 height 14
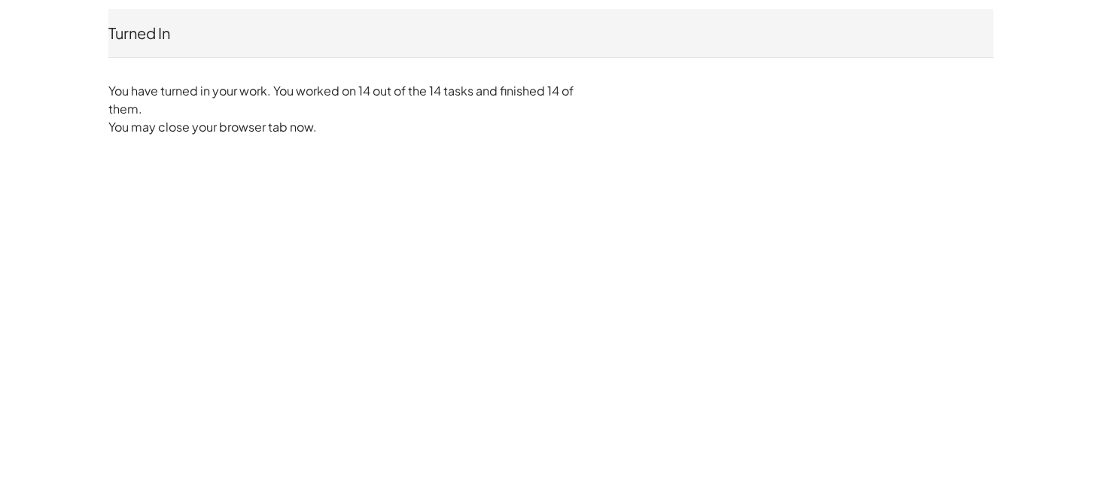
click at [0, 0] on div "Turned In Jse [PERSON_NAME] Not you? You have turned in your work. You worked o…" at bounding box center [0, 0] width 0 height 0
